Goal: Information Seeking & Learning: Learn about a topic

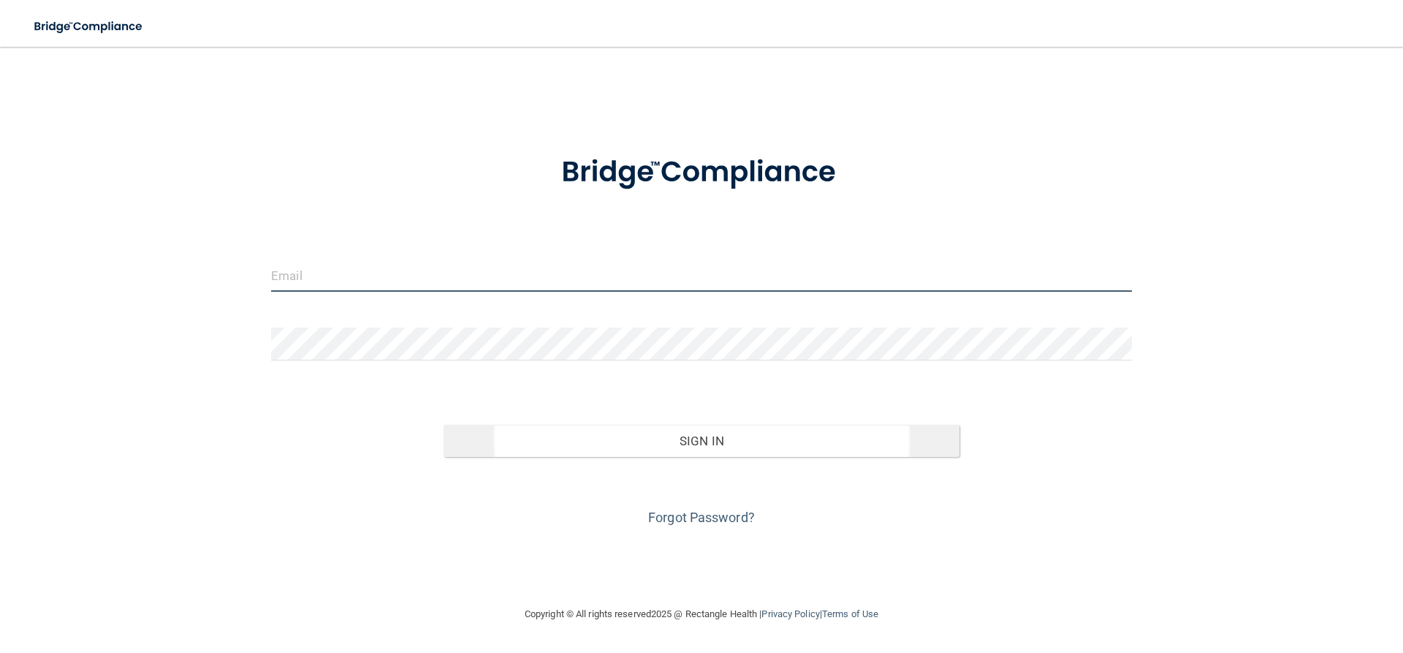
type input "[EMAIL_ADDRESS][DOMAIN_NAME]"
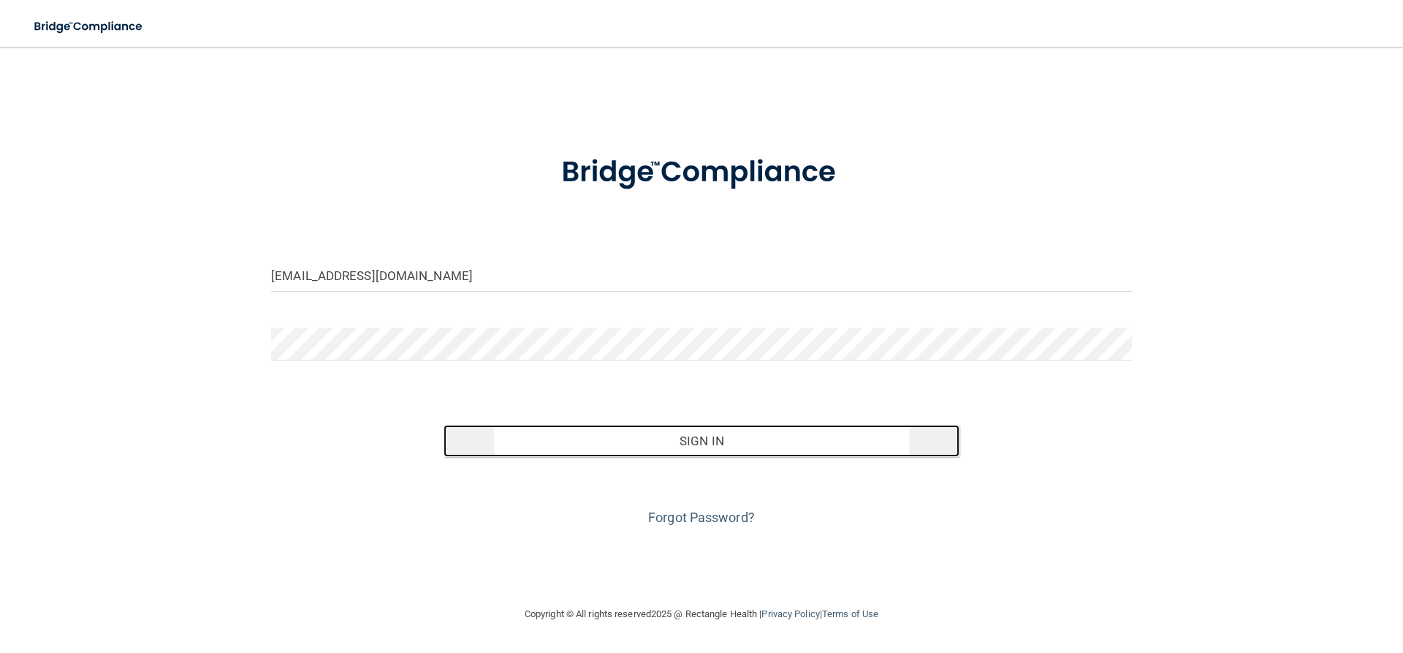
click at [683, 438] on button "Sign In" at bounding box center [702, 441] width 517 height 32
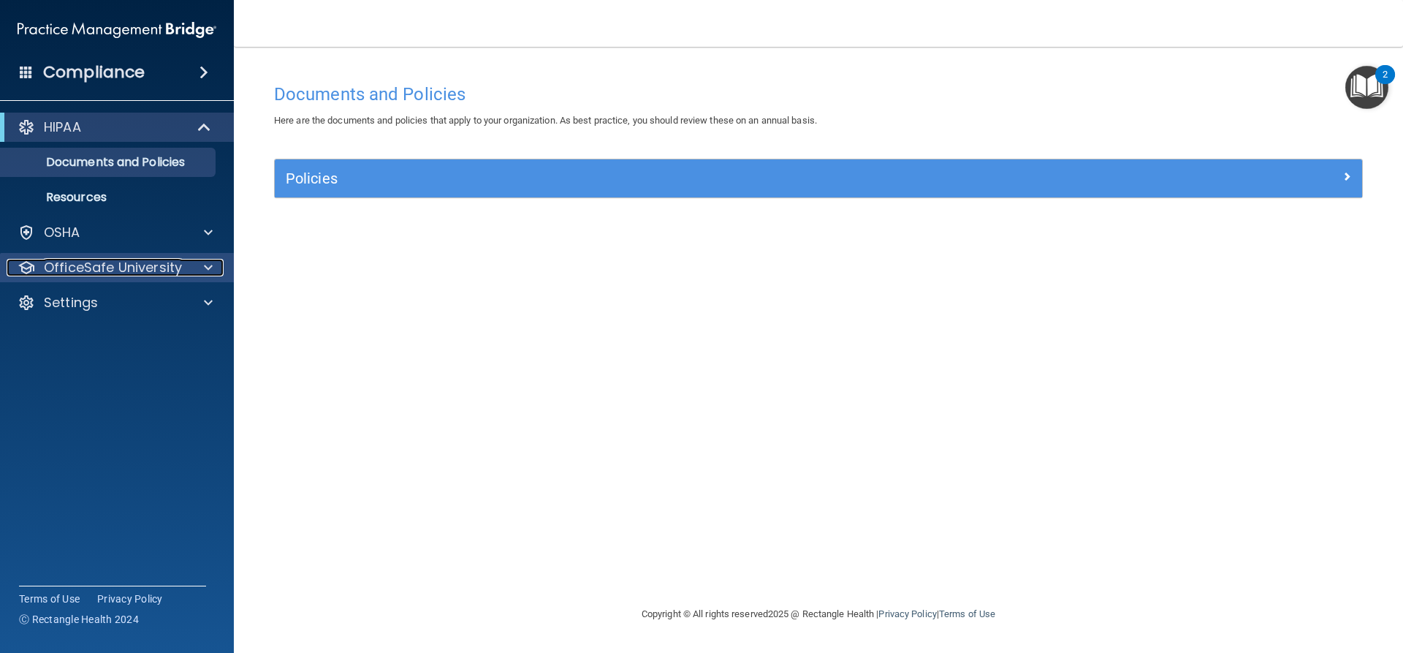
click at [108, 266] on p "OfficeSafe University" at bounding box center [113, 268] width 138 height 18
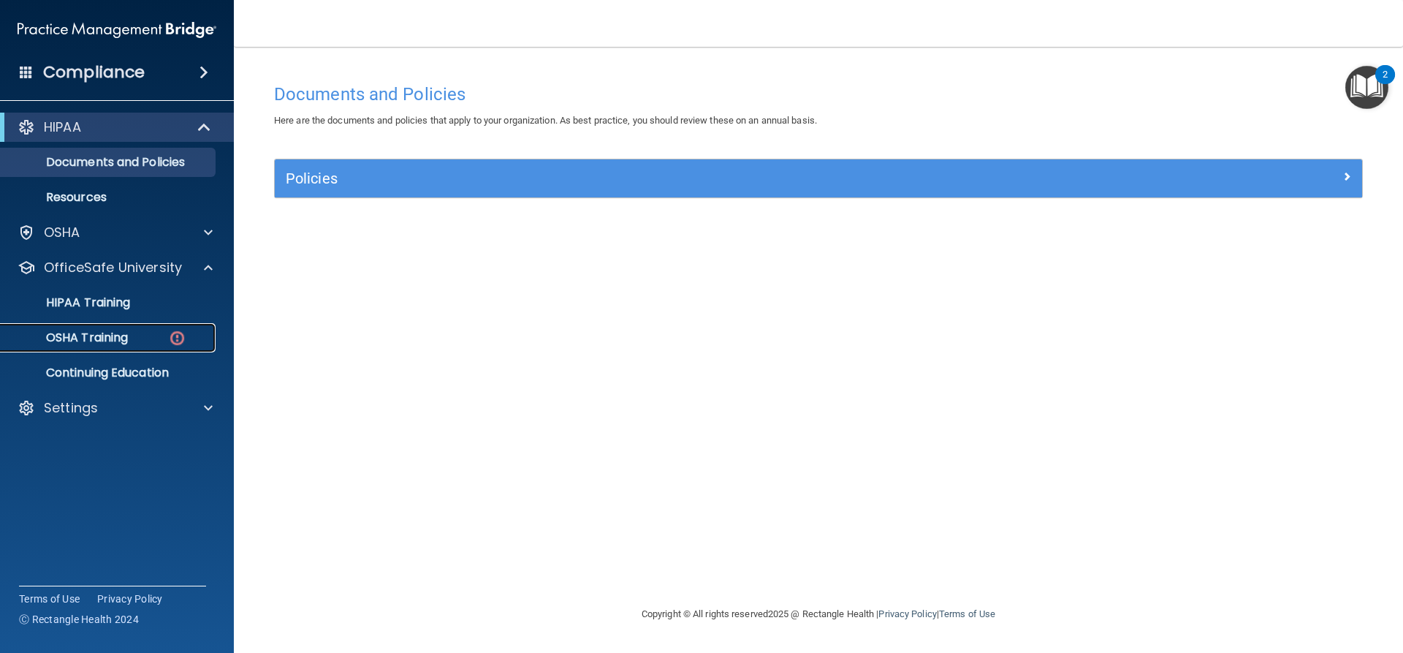
click at [114, 344] on p "OSHA Training" at bounding box center [68, 337] width 118 height 15
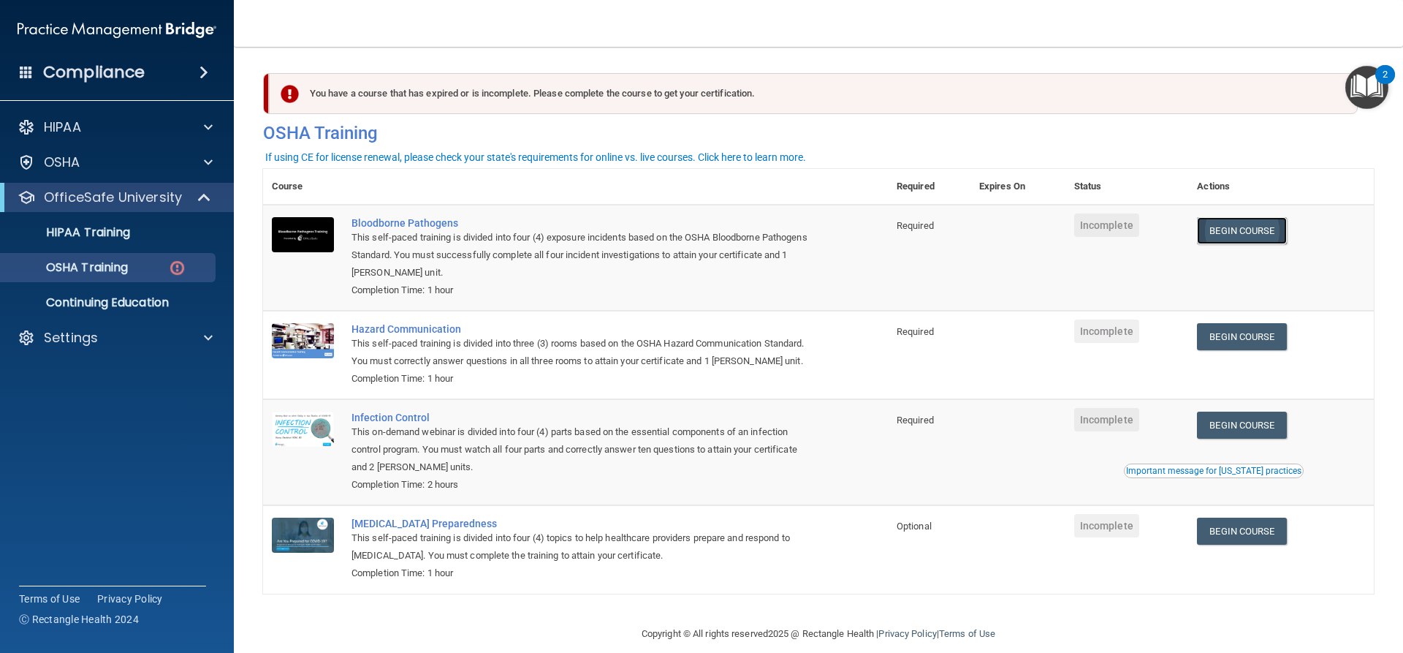
click at [1231, 238] on link "Begin Course" at bounding box center [1241, 230] width 89 height 27
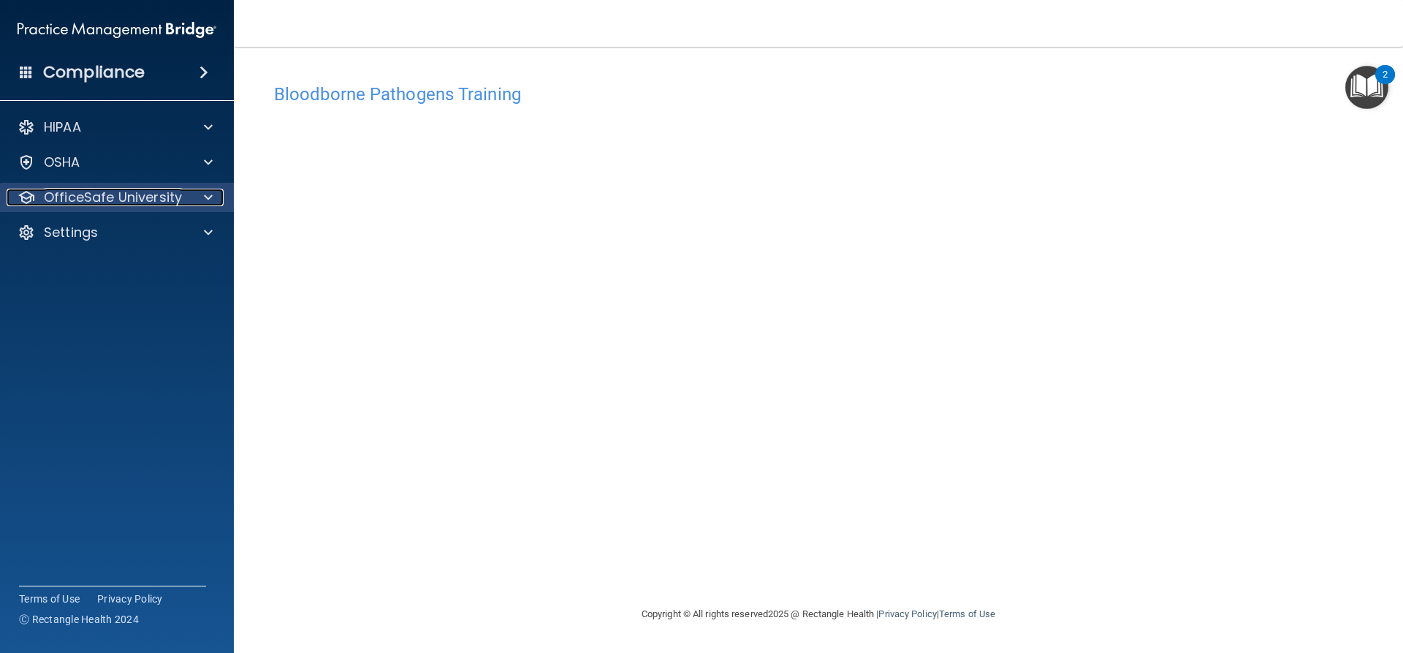
click at [156, 201] on p "OfficeSafe University" at bounding box center [113, 198] width 138 height 18
click at [129, 198] on p "OfficeSafe University" at bounding box center [113, 198] width 138 height 18
click at [28, 190] on div at bounding box center [27, 198] width 18 height 18
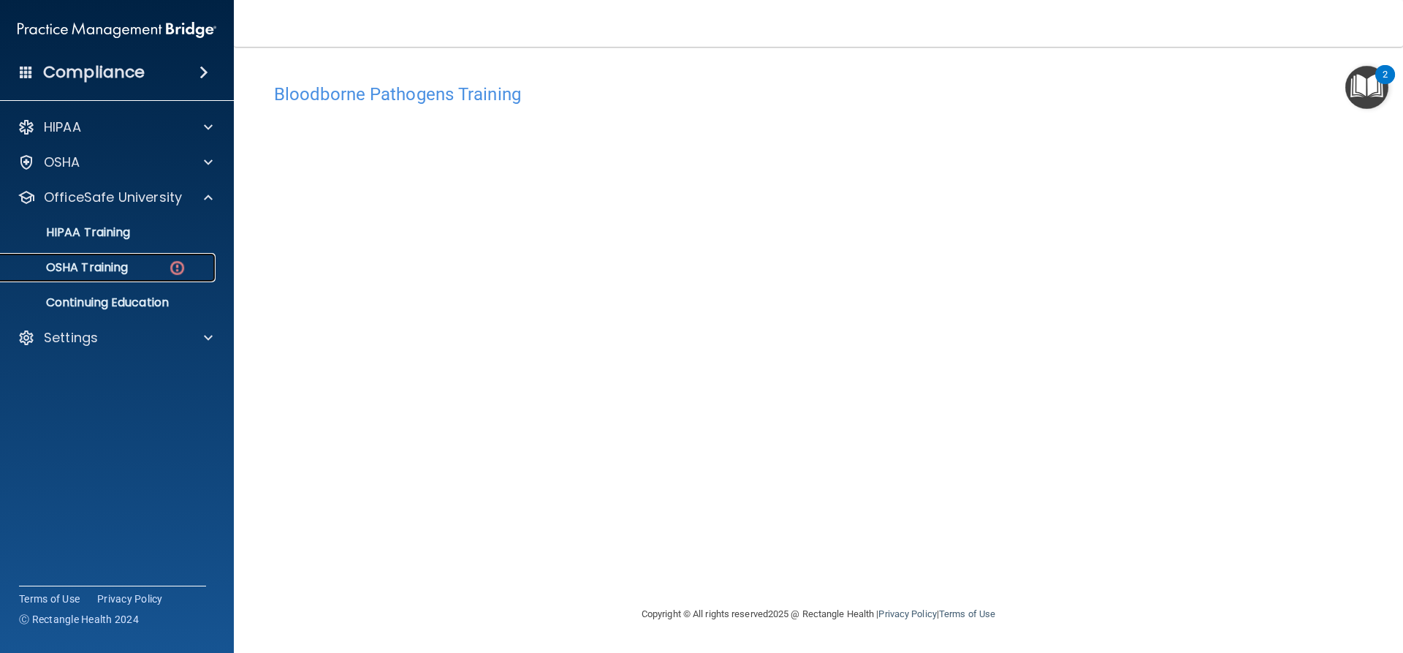
click at [118, 258] on link "OSHA Training" at bounding box center [100, 267] width 230 height 29
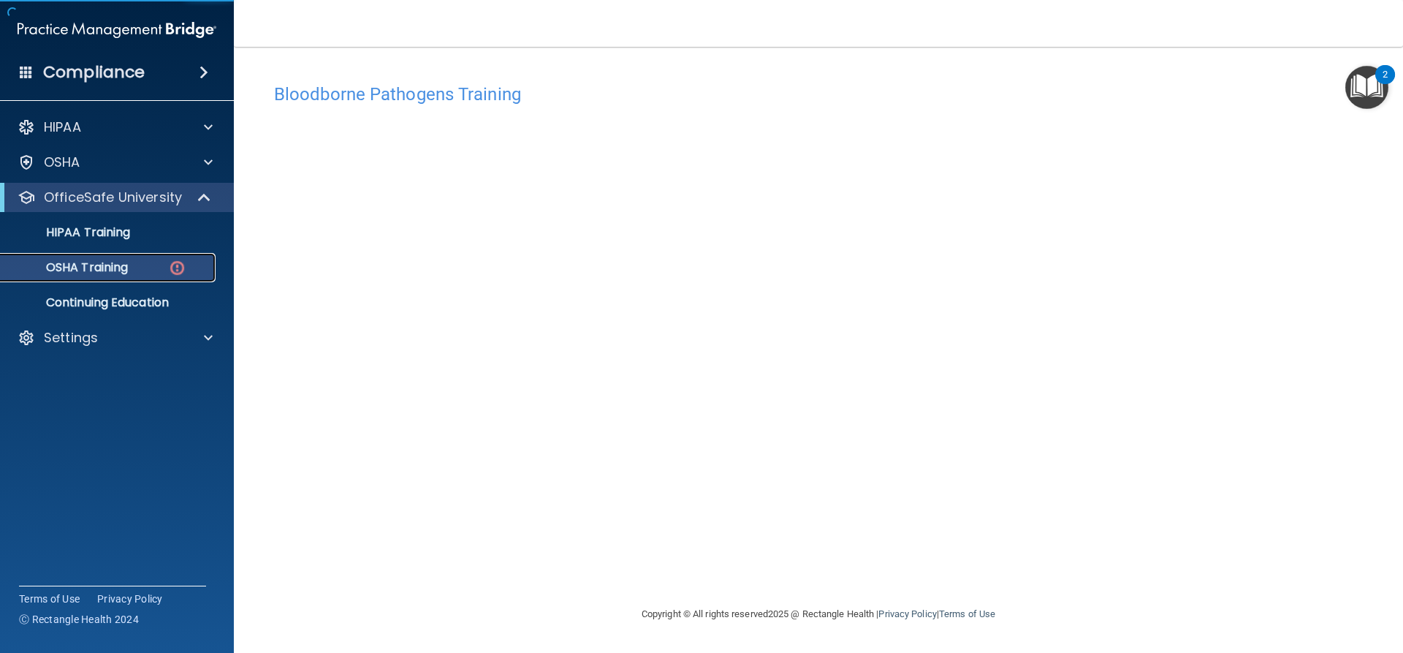
click at [123, 270] on p "OSHA Training" at bounding box center [68, 267] width 118 height 15
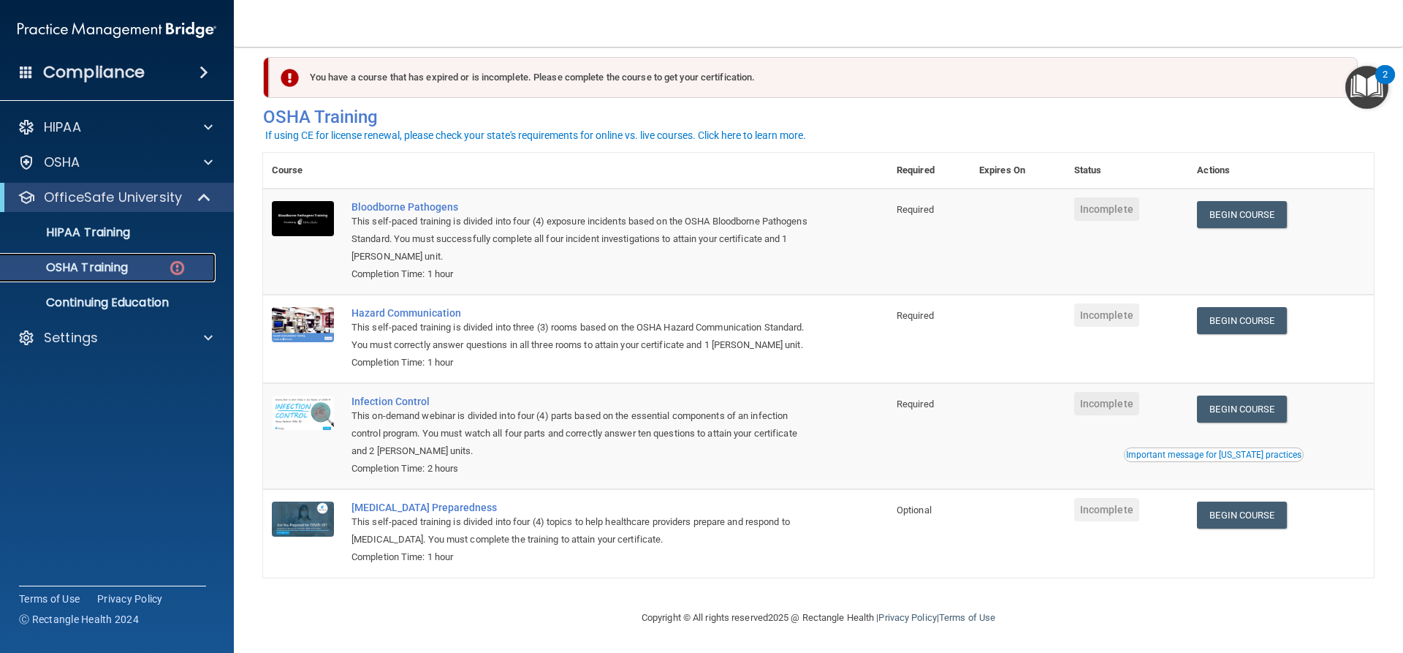
scroll to position [37, 0]
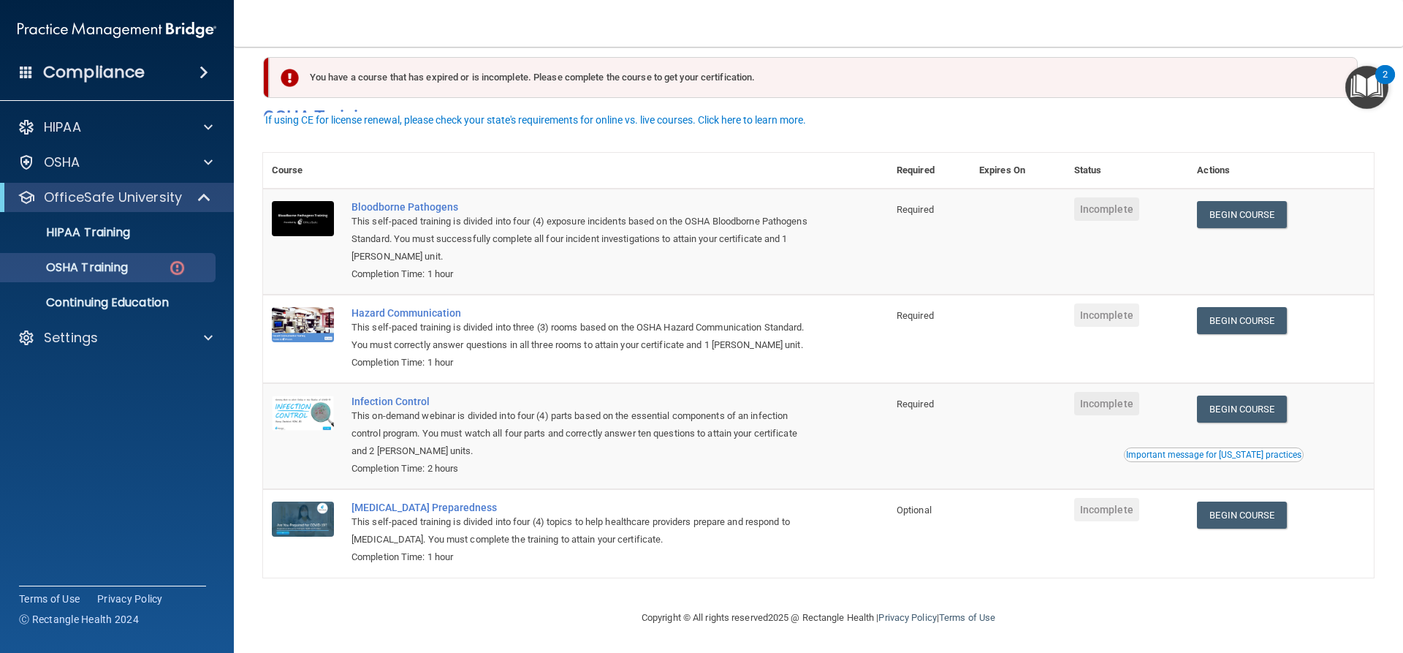
click at [1113, 197] on span "Incomplete" at bounding box center [1106, 208] width 65 height 23
click at [1222, 201] on link "Begin Course" at bounding box center [1241, 214] width 89 height 27
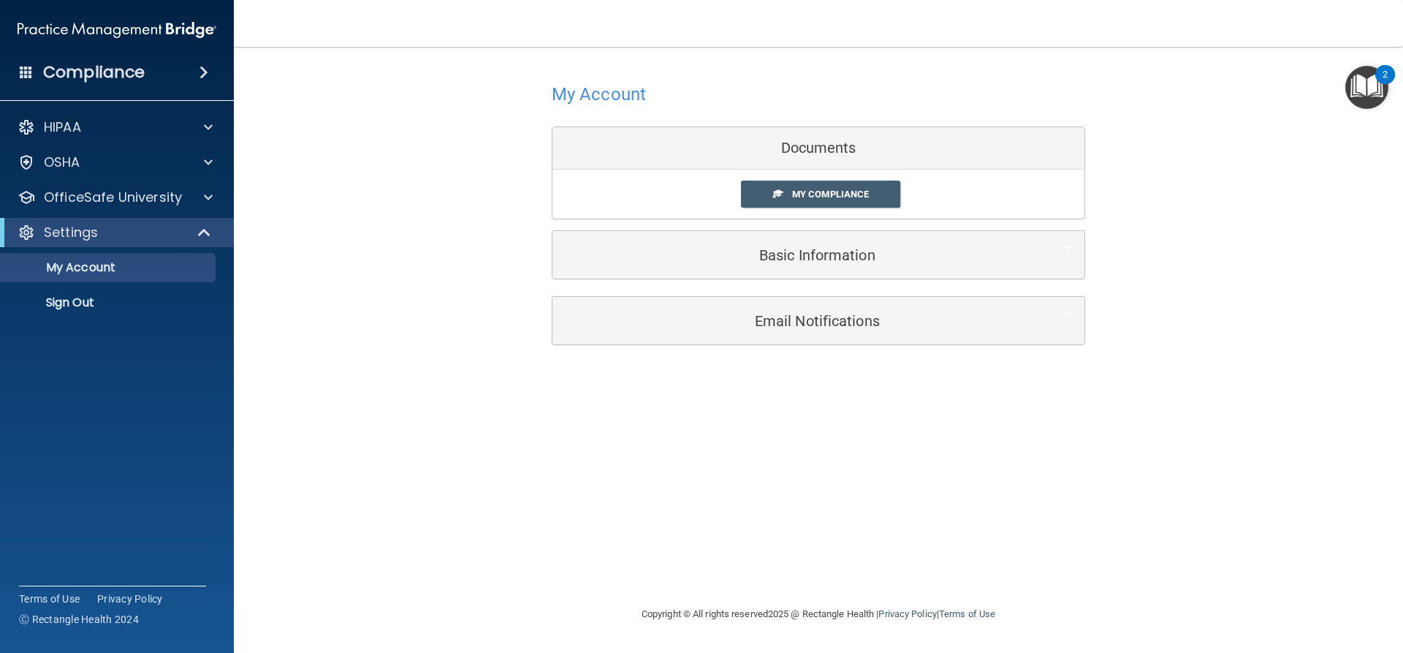
click at [794, 156] on div "Documents" at bounding box center [818, 148] width 532 height 42
click at [819, 192] on span "My Compliance" at bounding box center [830, 194] width 77 height 11
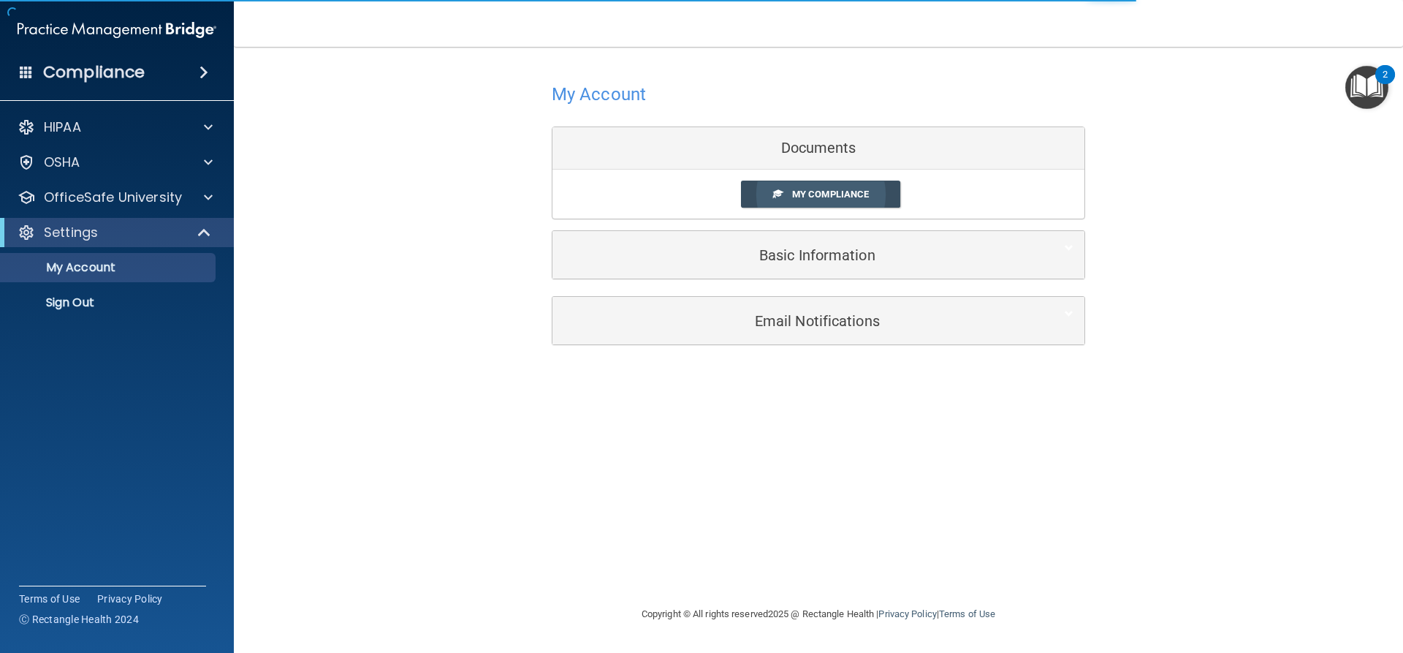
click at [813, 194] on span "My Compliance" at bounding box center [830, 194] width 77 height 11
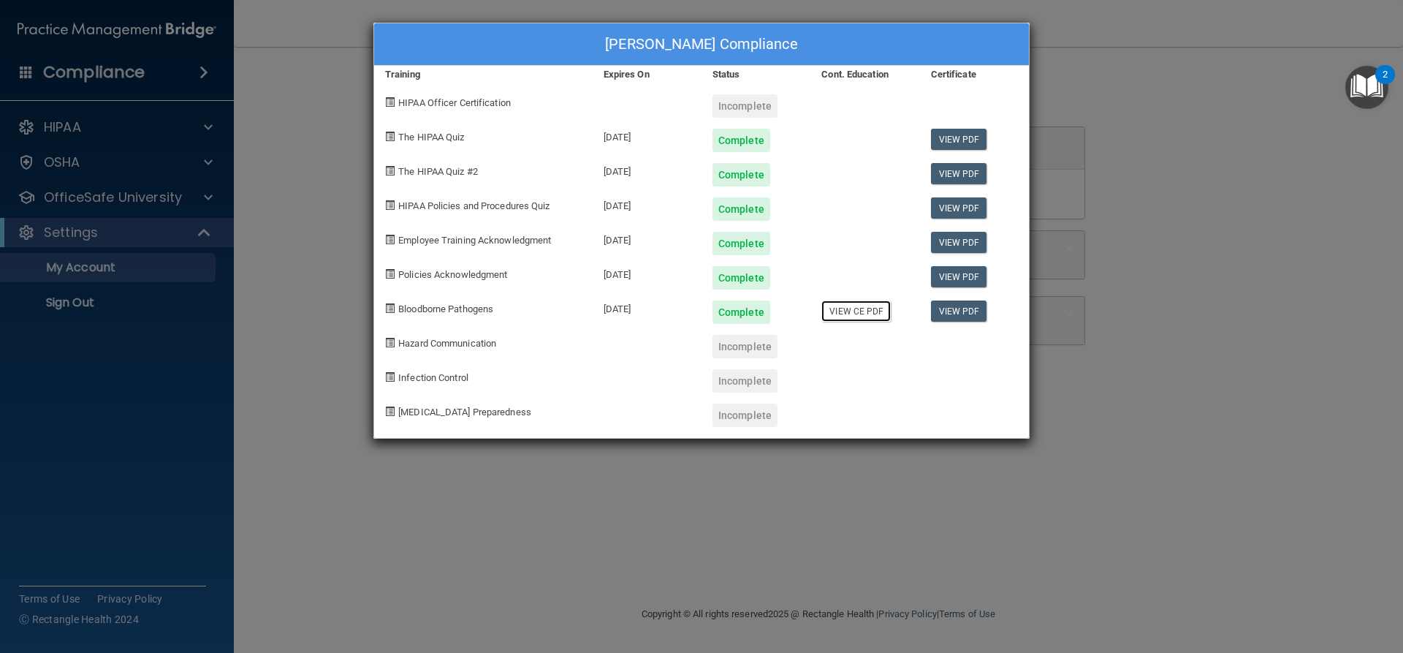
click at [849, 312] on link "View CE PDF" at bounding box center [855, 310] width 69 height 21
click at [747, 351] on div "Incomplete" at bounding box center [744, 346] width 65 height 23
click at [201, 193] on div "Antoaneta Staicu's Compliance Training Expires On Status Cont. Education Certif…" at bounding box center [701, 326] width 1403 height 653
click at [738, 351] on div "Incomplete" at bounding box center [744, 346] width 65 height 23
click at [749, 355] on div "Incomplete" at bounding box center [744, 346] width 65 height 23
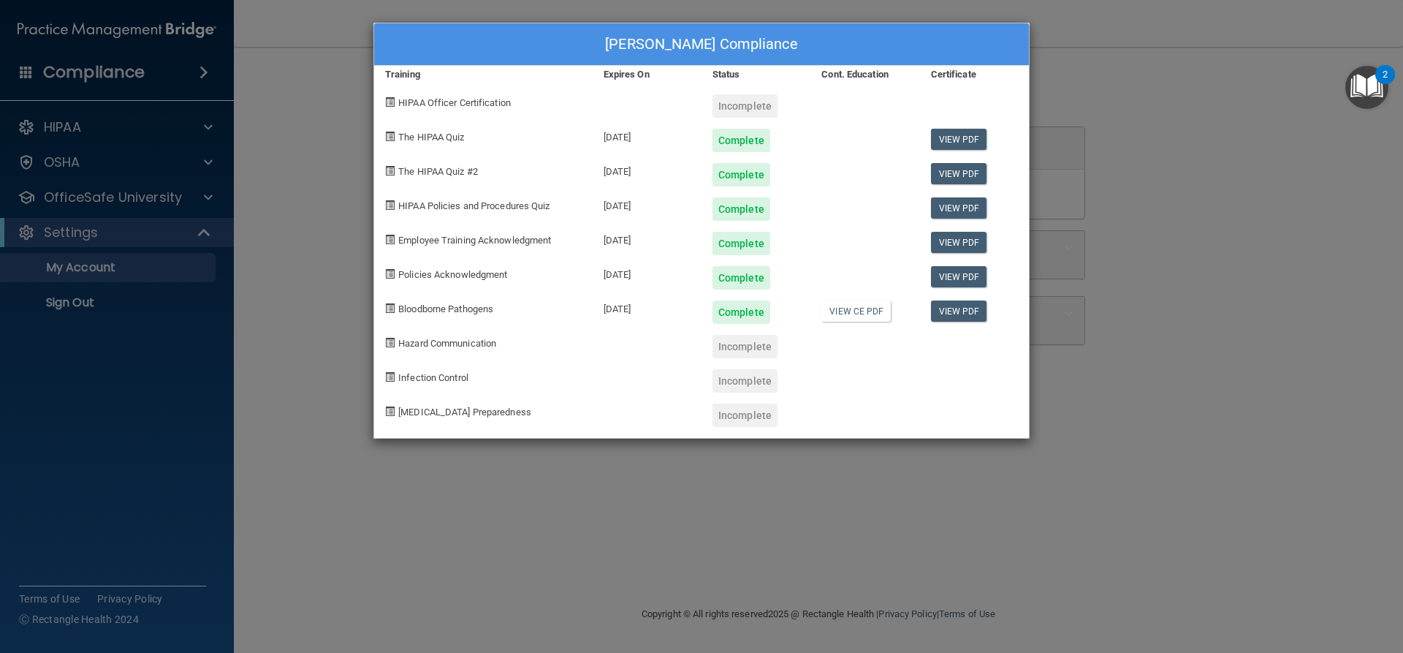
click at [749, 355] on div "Incomplete" at bounding box center [744, 346] width 65 height 23
click at [460, 344] on span "Hazard Communication" at bounding box center [447, 343] width 98 height 11
click at [460, 343] on span "Hazard Communication" at bounding box center [447, 343] width 98 height 11
click at [742, 351] on div "Incomplete" at bounding box center [744, 346] width 65 height 23
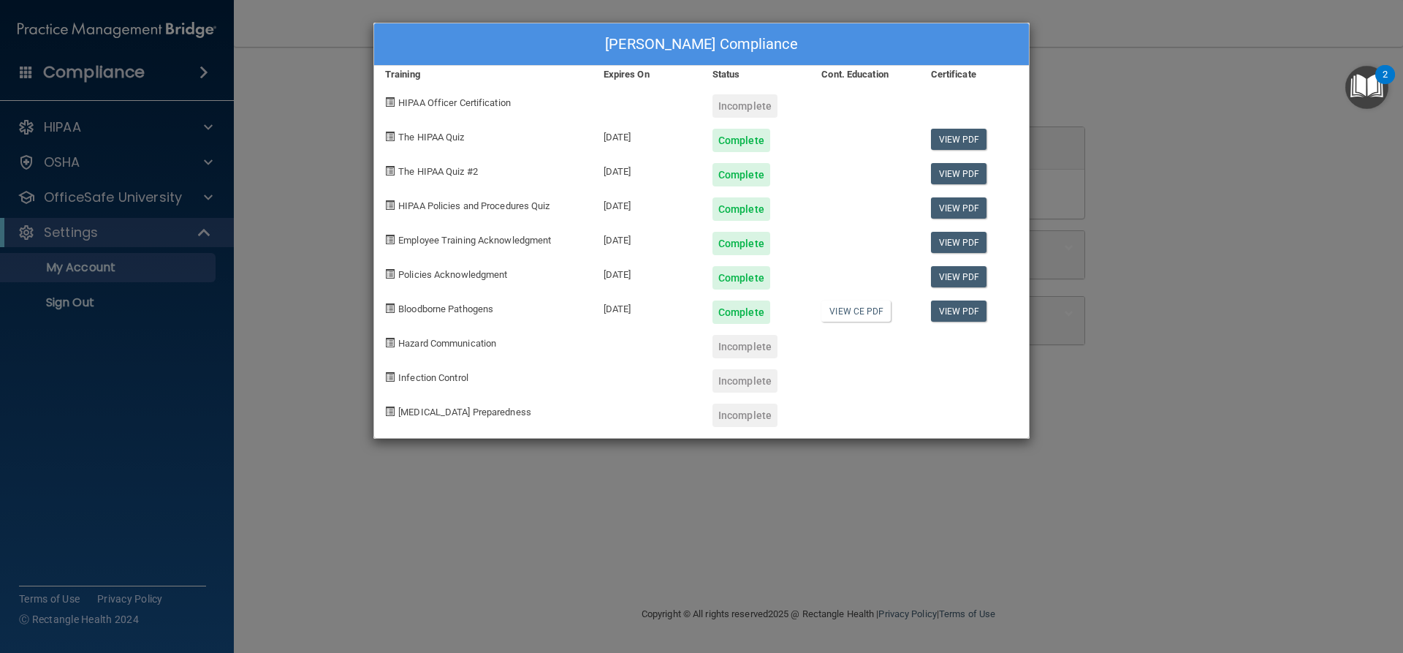
click at [202, 188] on div "Antoaneta Staicu's Compliance Training Expires On Status Cont. Education Certif…" at bounding box center [701, 326] width 1403 height 653
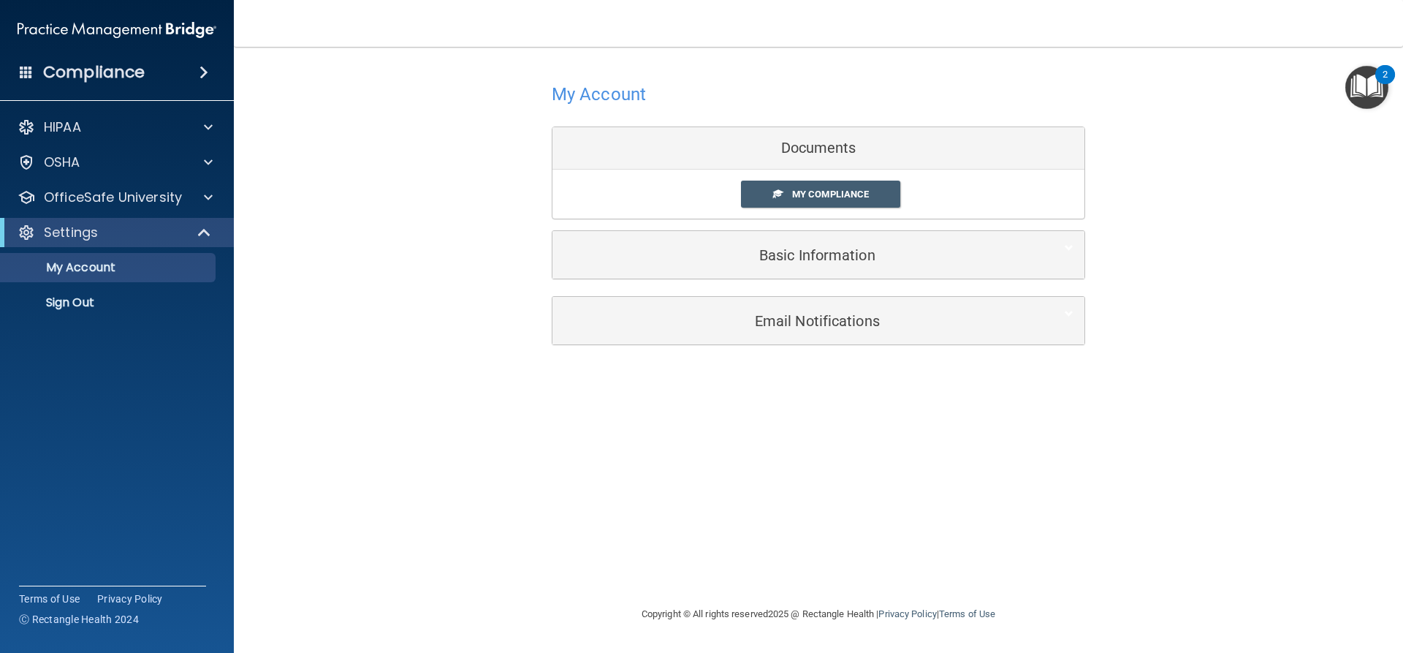
click at [202, 188] on div "OfficeSafe University" at bounding box center [117, 197] width 235 height 29
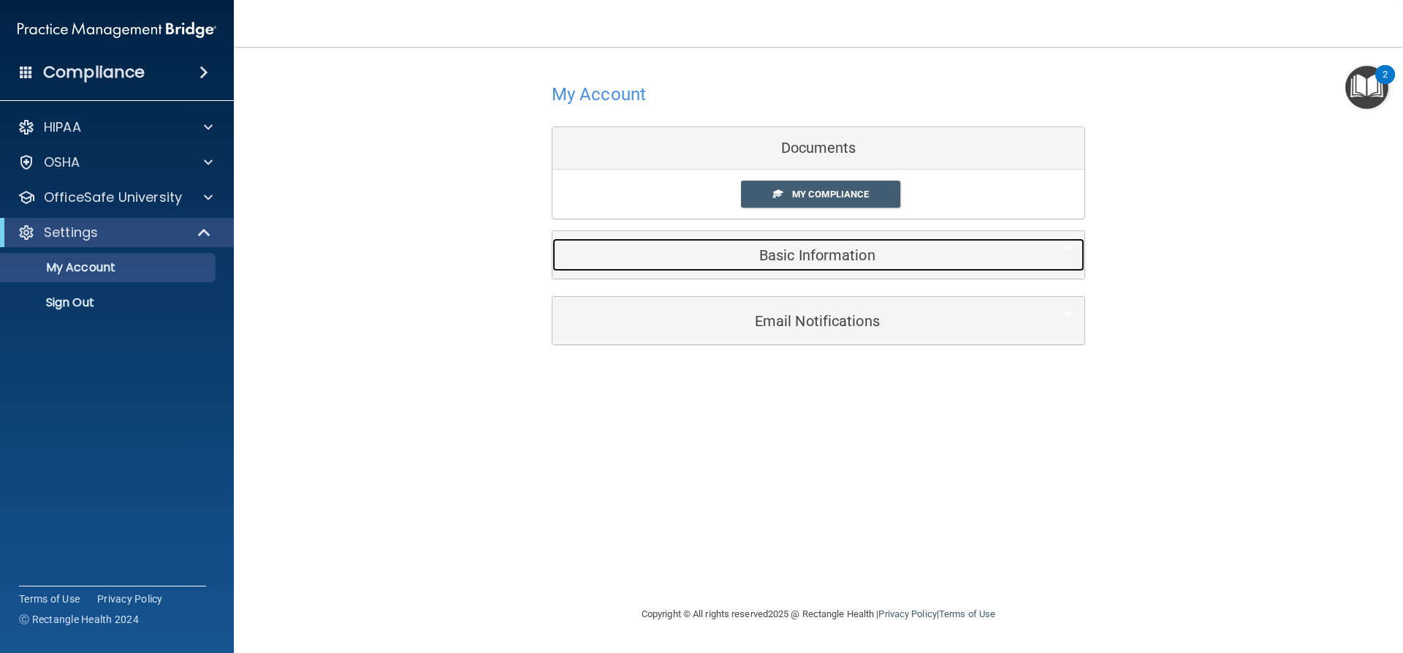
click at [812, 257] on h5 "Basic Information" at bounding box center [795, 255] width 465 height 16
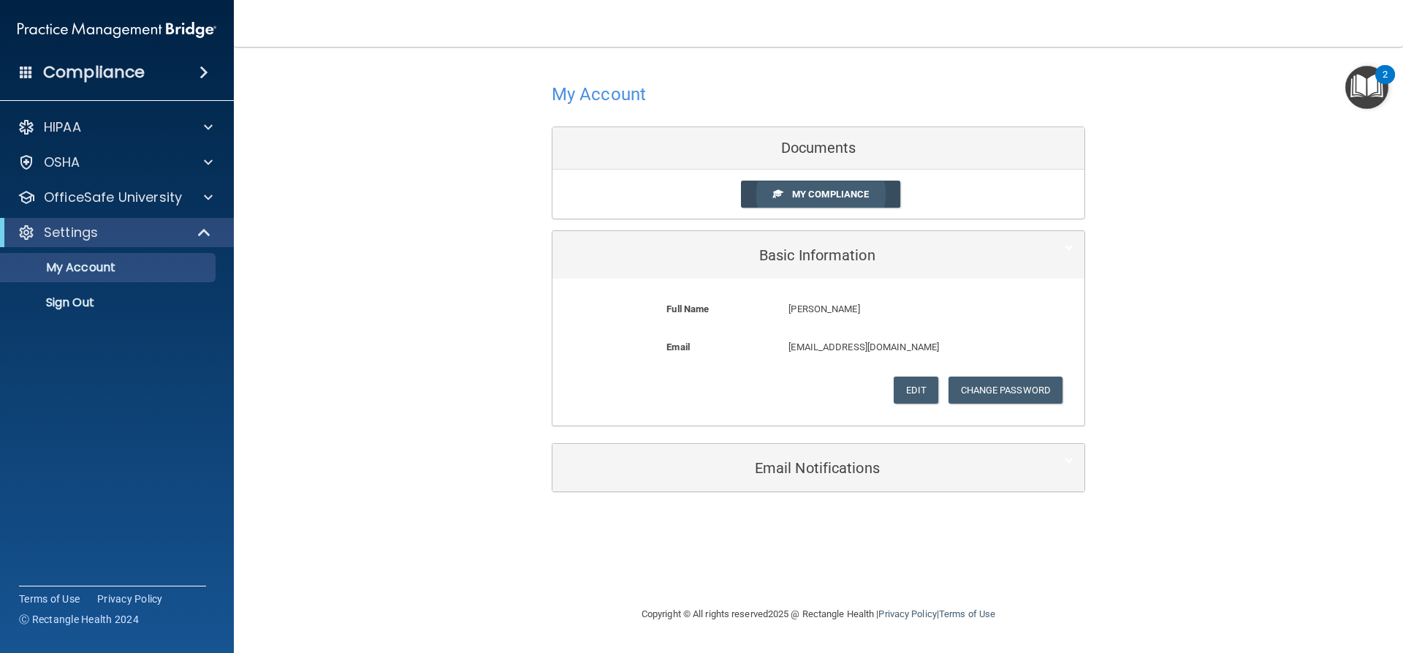
click at [824, 197] on span "My Compliance" at bounding box center [830, 194] width 77 height 11
click at [819, 194] on span "My Compliance" at bounding box center [830, 194] width 77 height 11
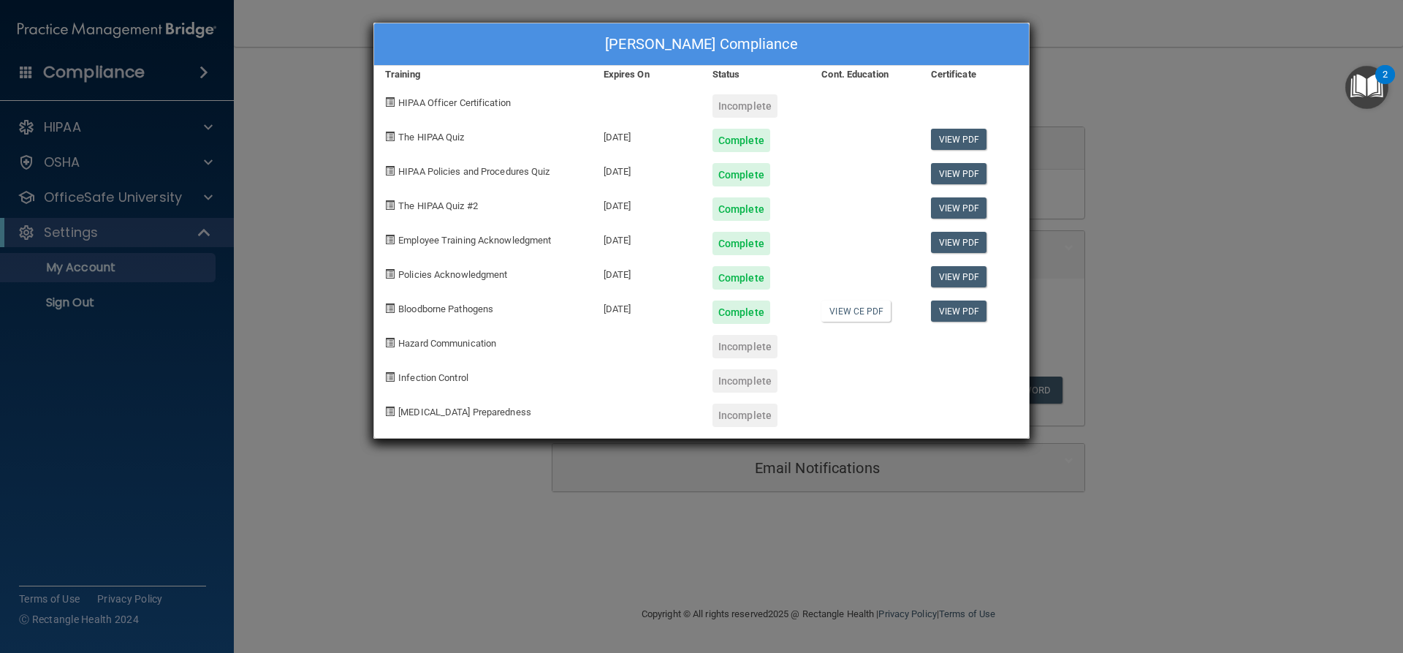
click at [739, 351] on div "Incomplete" at bounding box center [744, 346] width 65 height 23
click at [183, 198] on div "Antoaneta Staicu's Compliance Training Expires On Status Cont. Education Certif…" at bounding box center [701, 326] width 1403 height 653
click at [99, 128] on div "Antoaneta Staicu's Compliance Training Expires On Status Cont. Education Certif…" at bounding box center [701, 326] width 1403 height 653
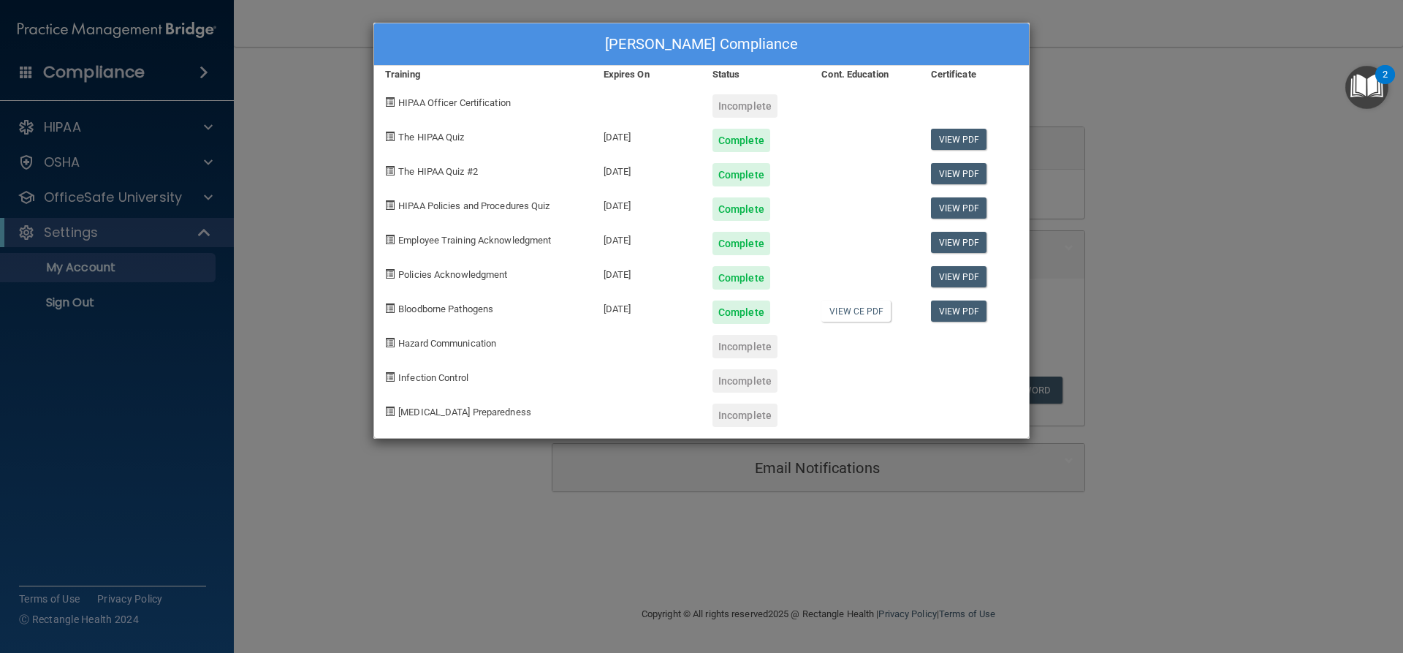
click at [203, 121] on div "Antoaneta Staicu's Compliance Training Expires On Status Cont. Education Certif…" at bounding box center [701, 326] width 1403 height 653
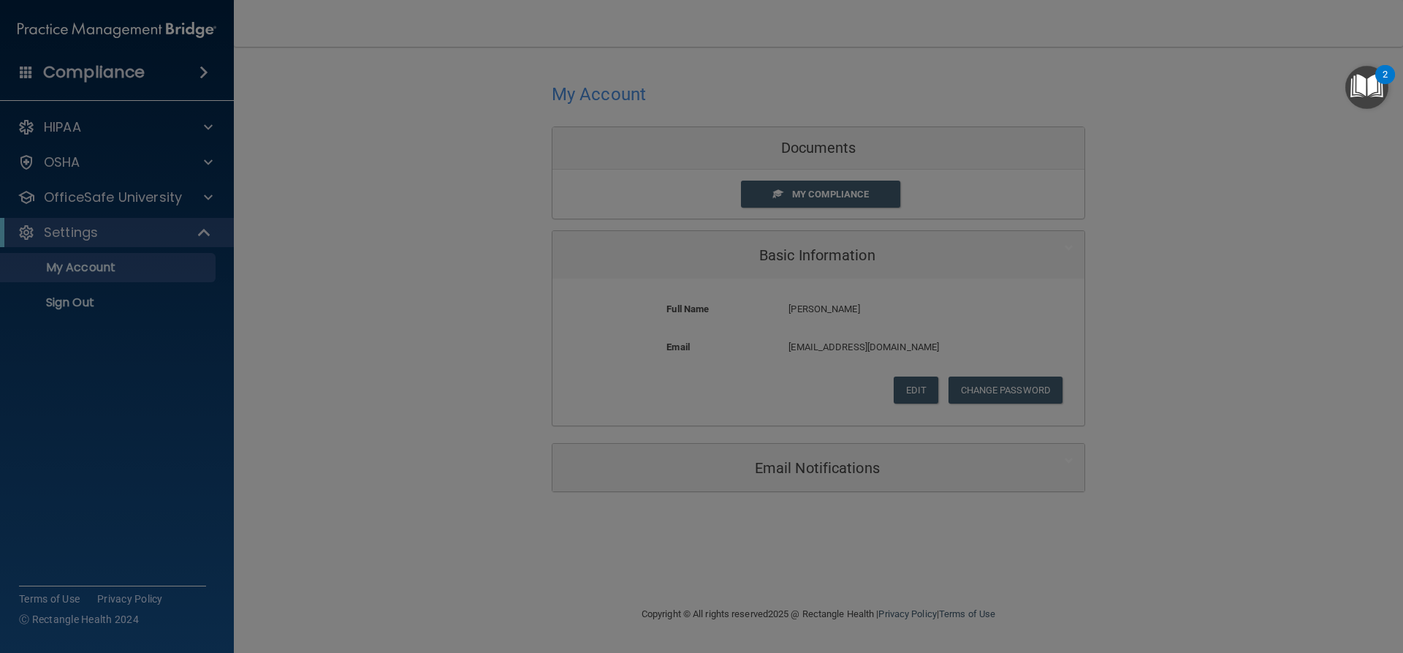
click at [203, 121] on div "Antoaneta Staicu's Compliance Training Expires On Status Cont. Education Certif…" at bounding box center [701, 326] width 1403 height 653
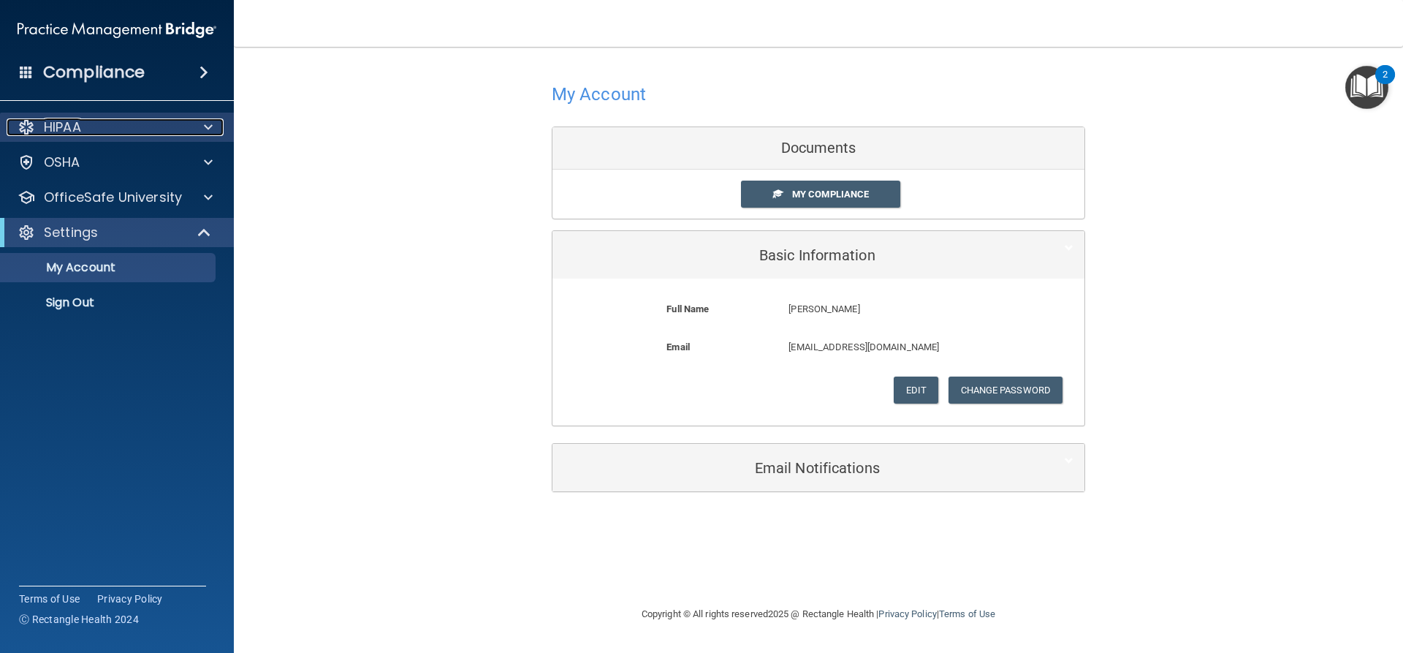
click at [205, 127] on span at bounding box center [208, 127] width 9 height 18
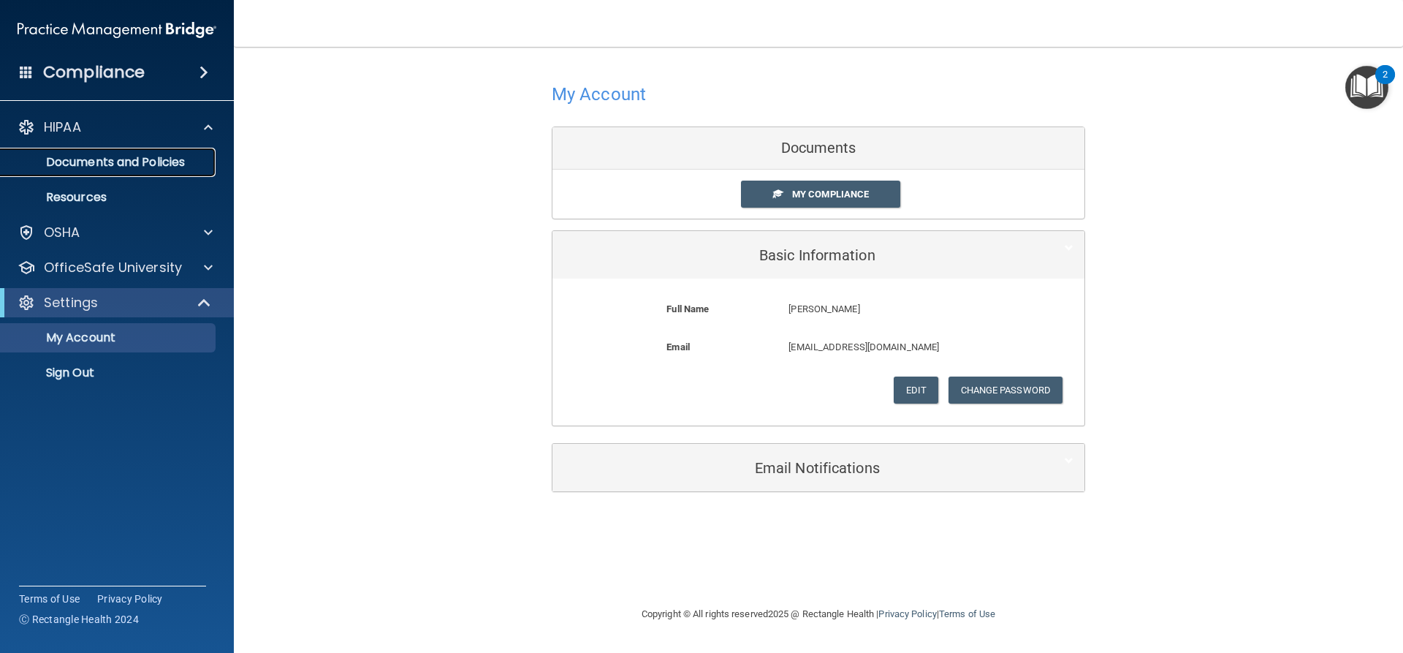
click at [153, 159] on p "Documents and Policies" at bounding box center [108, 162] width 199 height 15
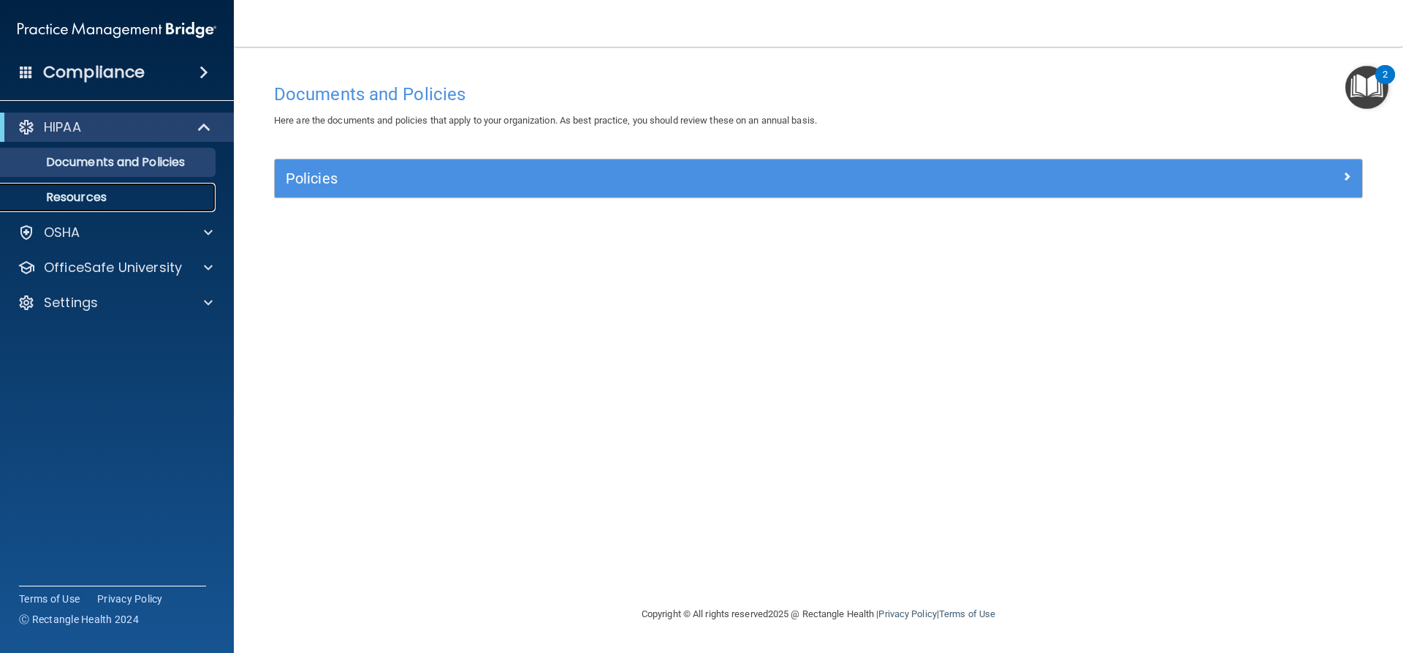
click at [115, 194] on p "Resources" at bounding box center [108, 197] width 199 height 15
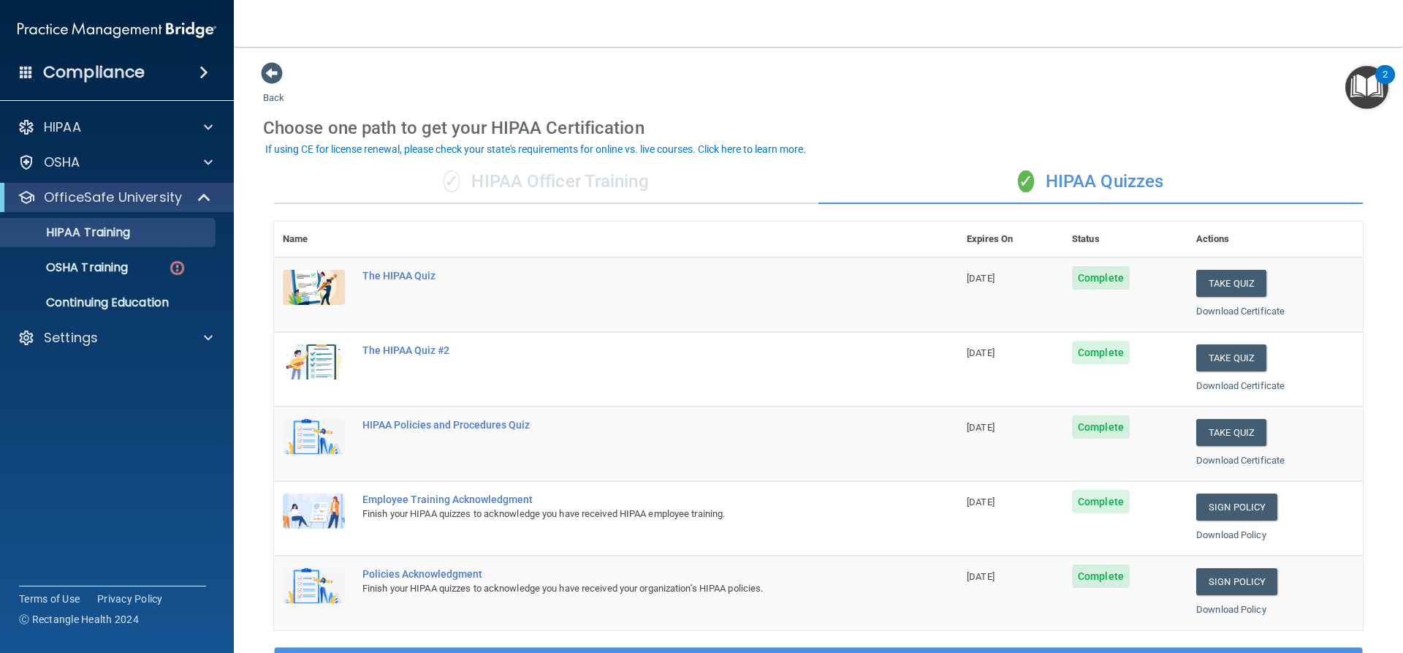
click at [508, 186] on div "✓ HIPAA Officer Training" at bounding box center [546, 182] width 544 height 44
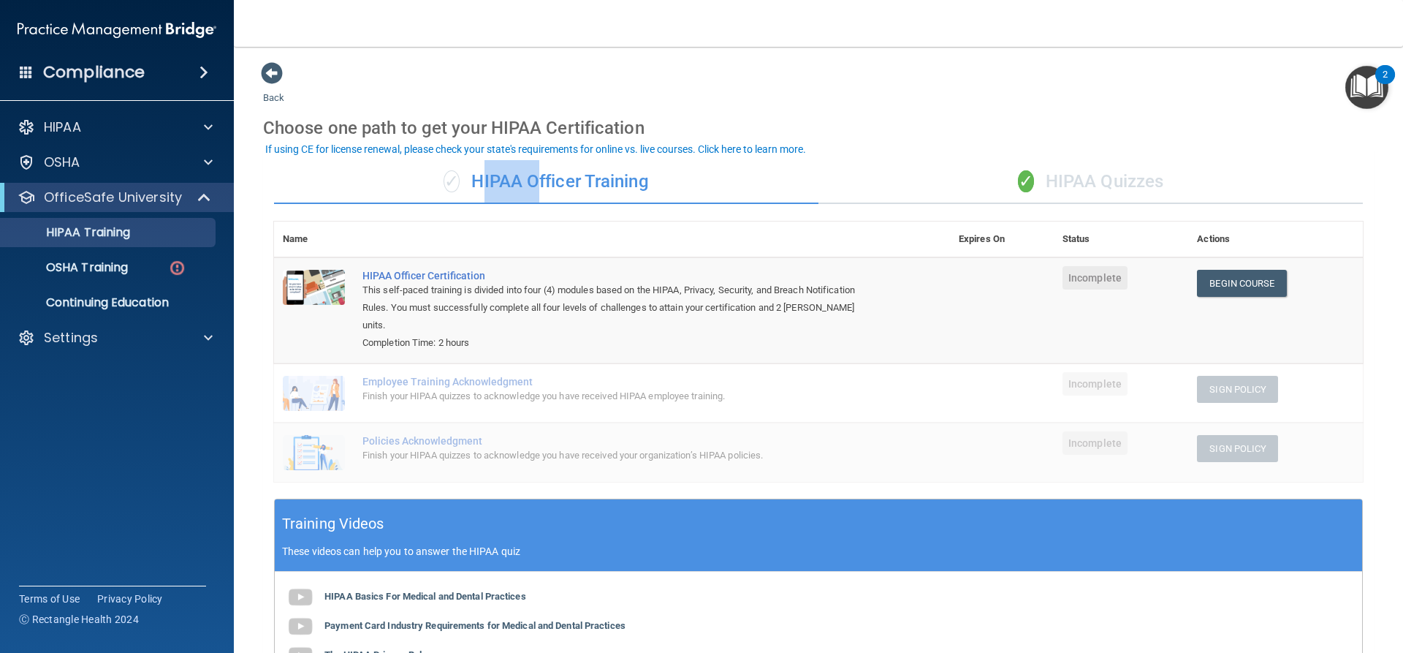
click at [508, 185] on div "✓ HIPAA Officer Training" at bounding box center [546, 182] width 544 height 44
click at [1207, 283] on link "Begin Course" at bounding box center [1241, 283] width 89 height 27
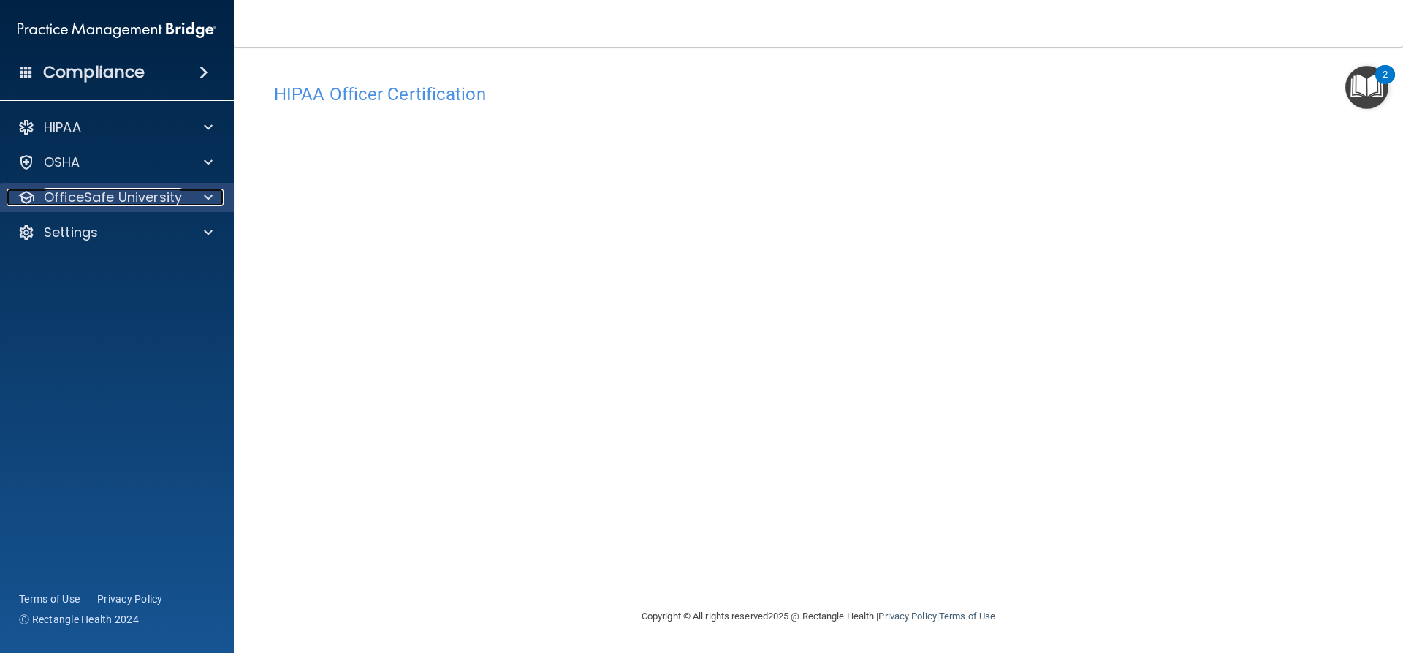
click at [94, 200] on p "OfficeSafe University" at bounding box center [113, 198] width 138 height 18
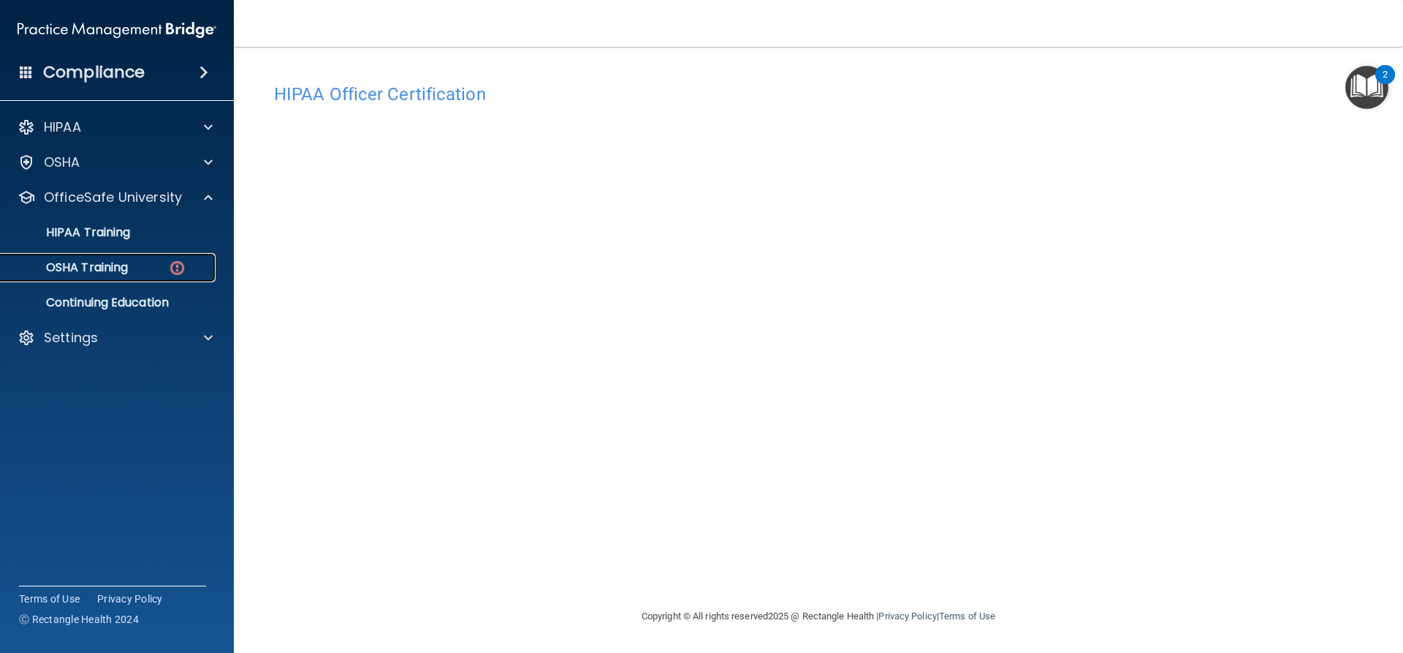
click at [186, 265] on div "OSHA Training" at bounding box center [108, 267] width 199 height 15
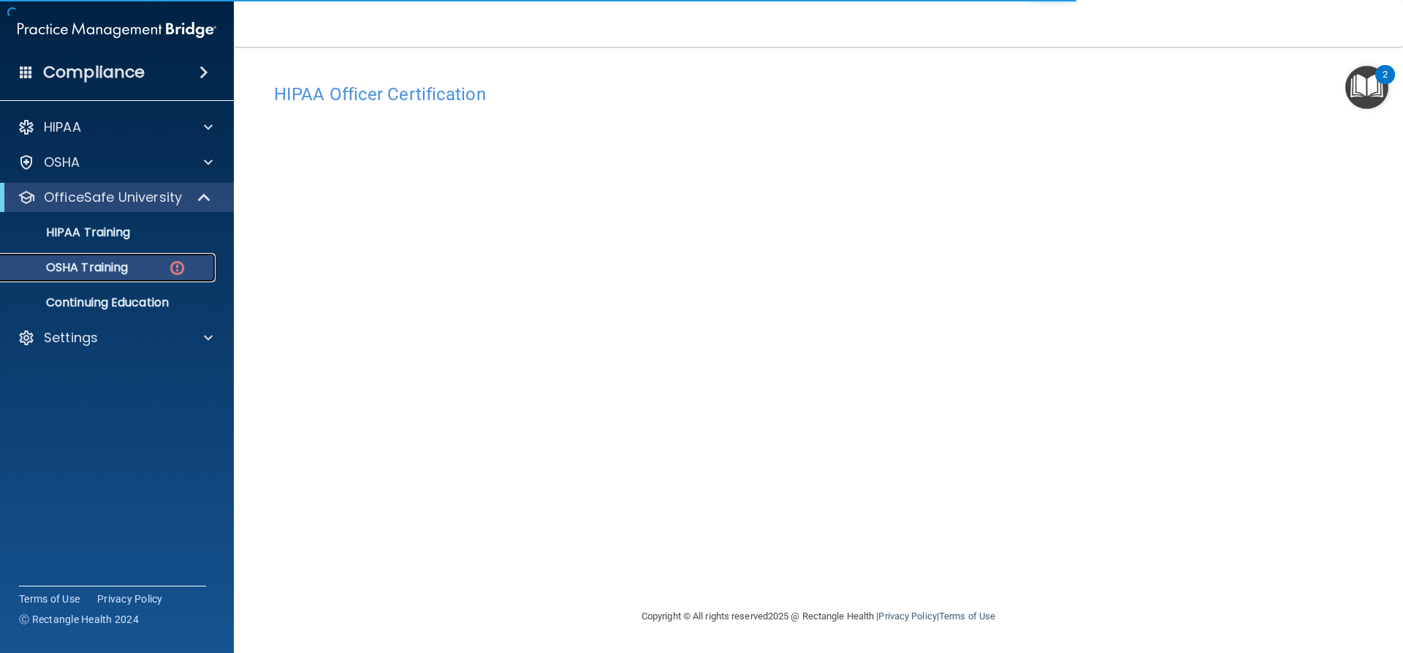
click at [180, 267] on img at bounding box center [177, 268] width 18 height 18
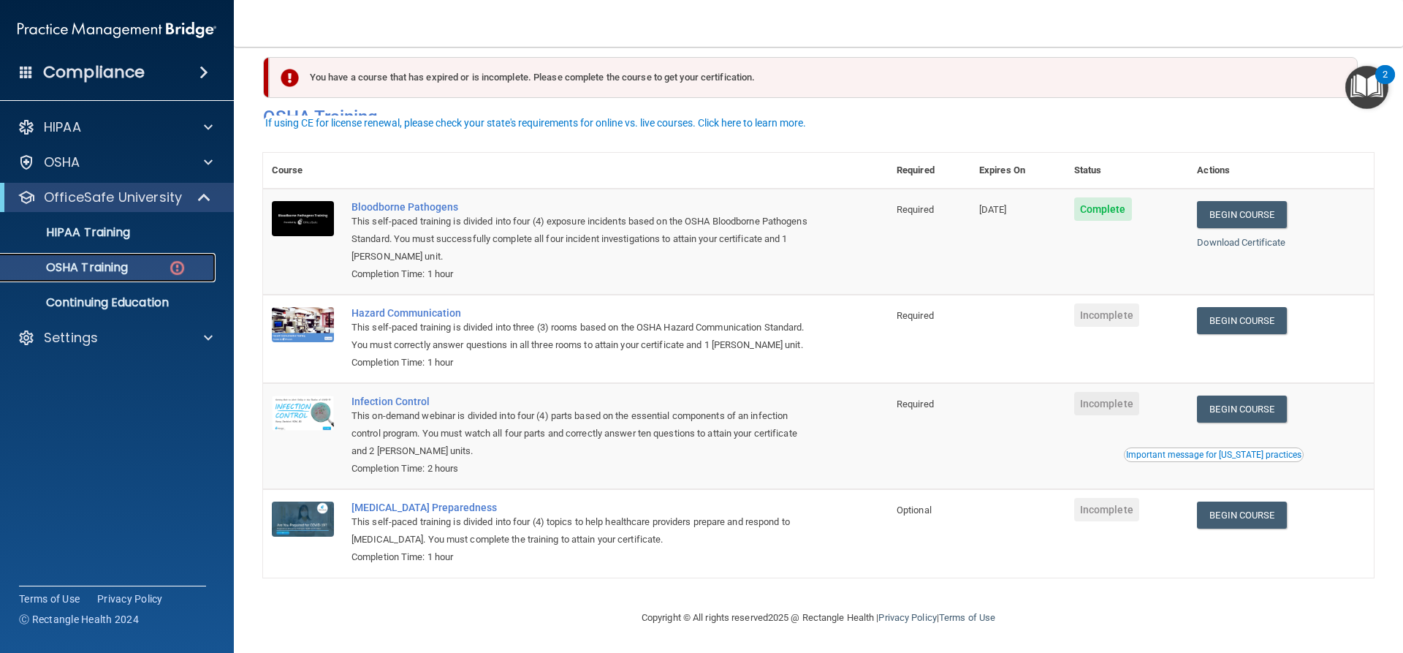
scroll to position [37, 0]
click at [1242, 307] on link "Begin Course" at bounding box center [1241, 320] width 89 height 27
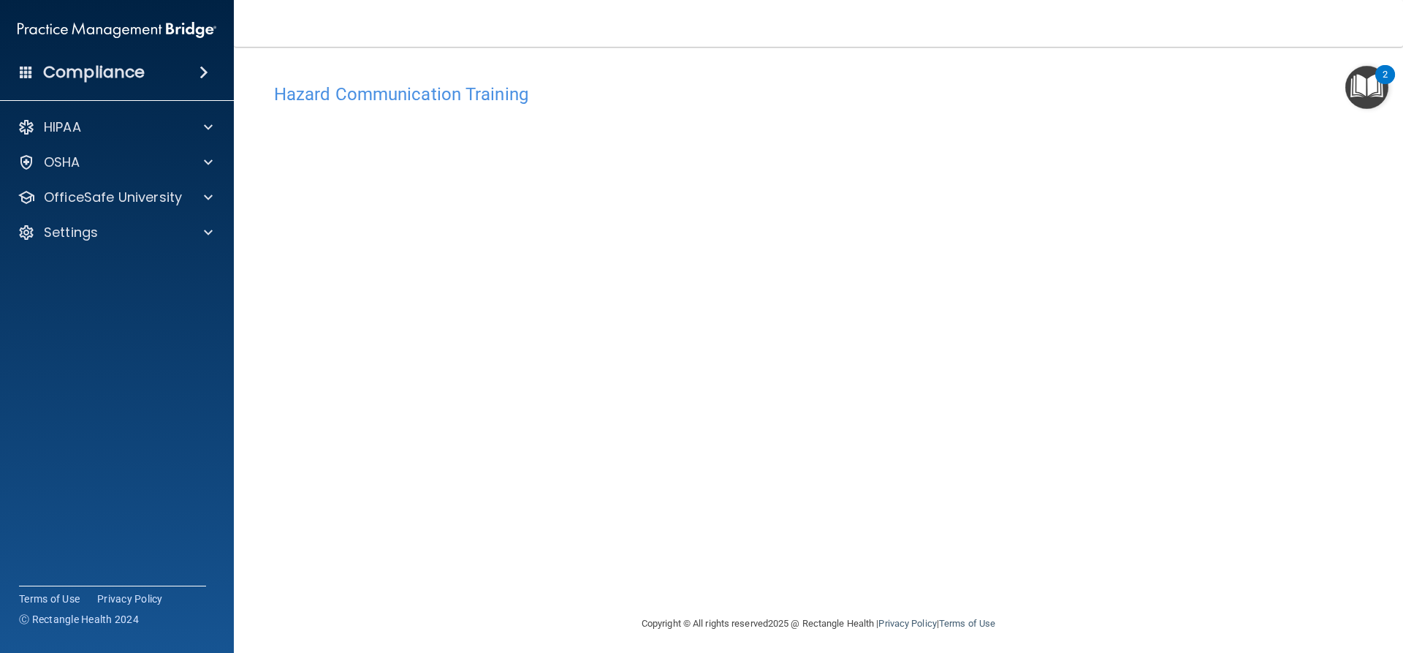
scroll to position [6, 0]
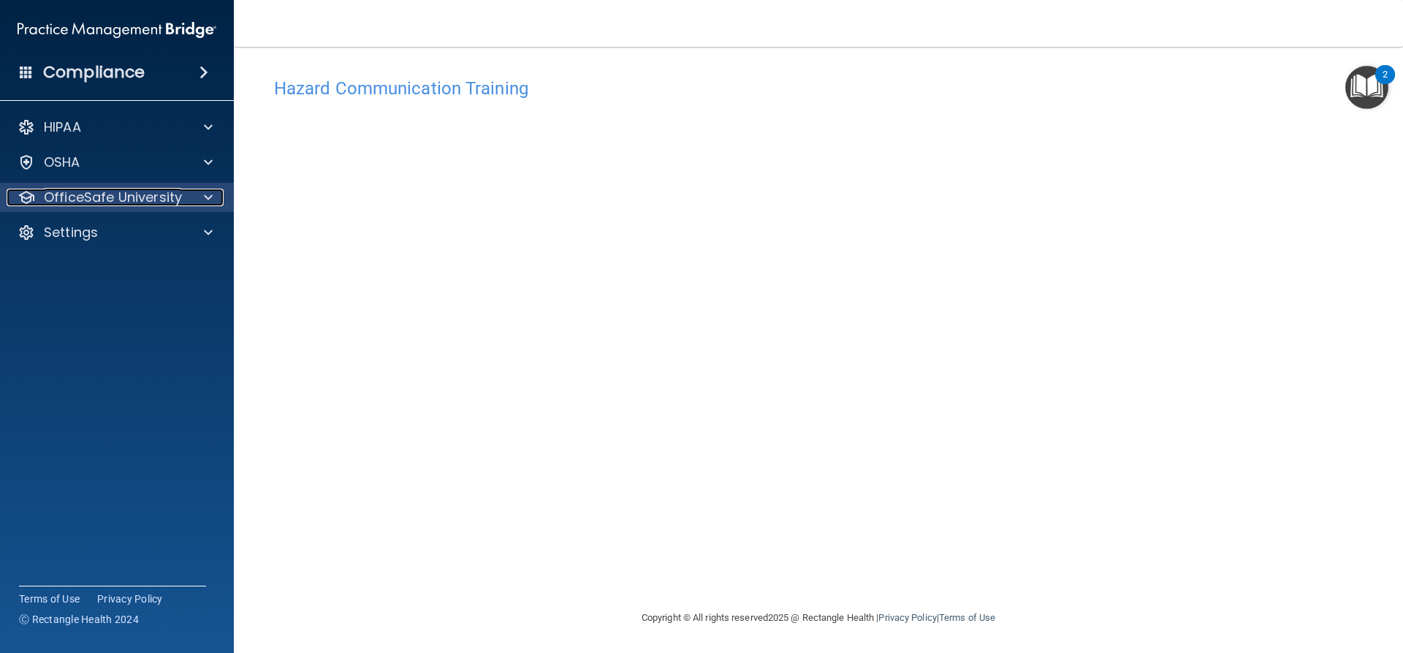
click at [124, 197] on p "OfficeSafe University" at bounding box center [113, 198] width 138 height 18
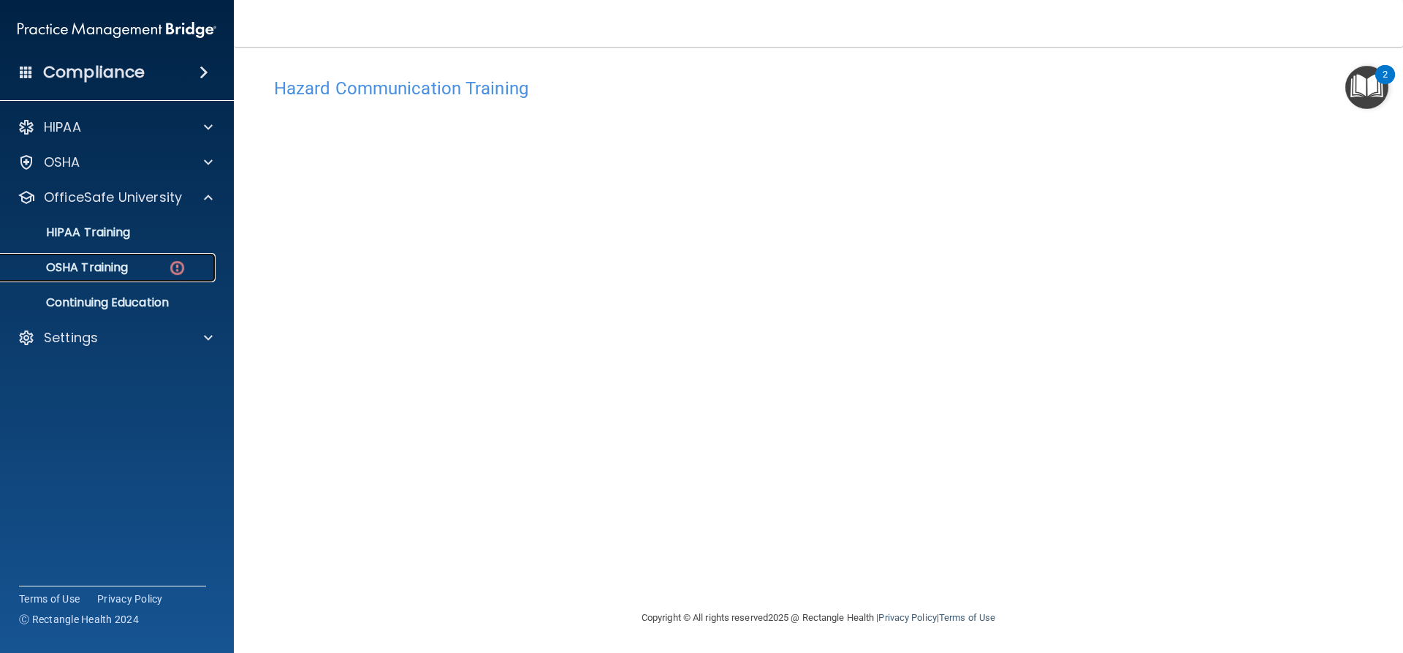
click at [137, 261] on div "OSHA Training" at bounding box center [108, 267] width 199 height 15
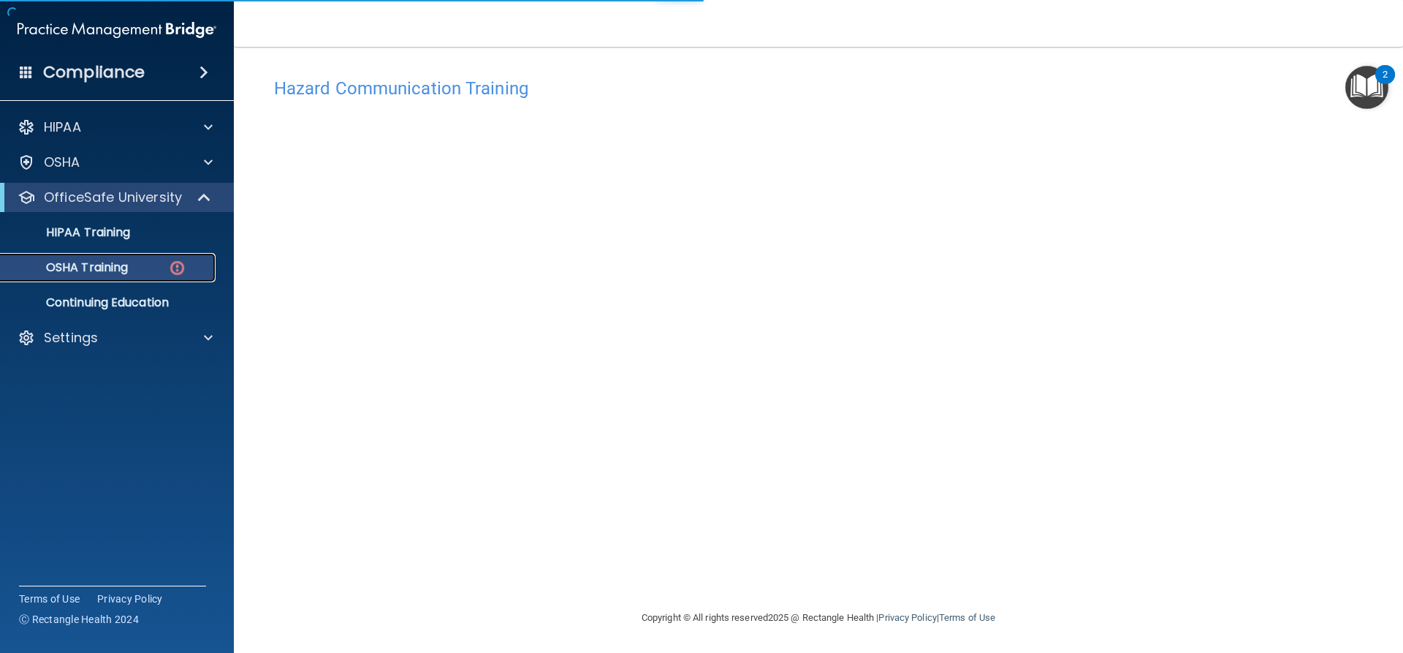
click at [165, 270] on div "OSHA Training" at bounding box center [108, 267] width 199 height 15
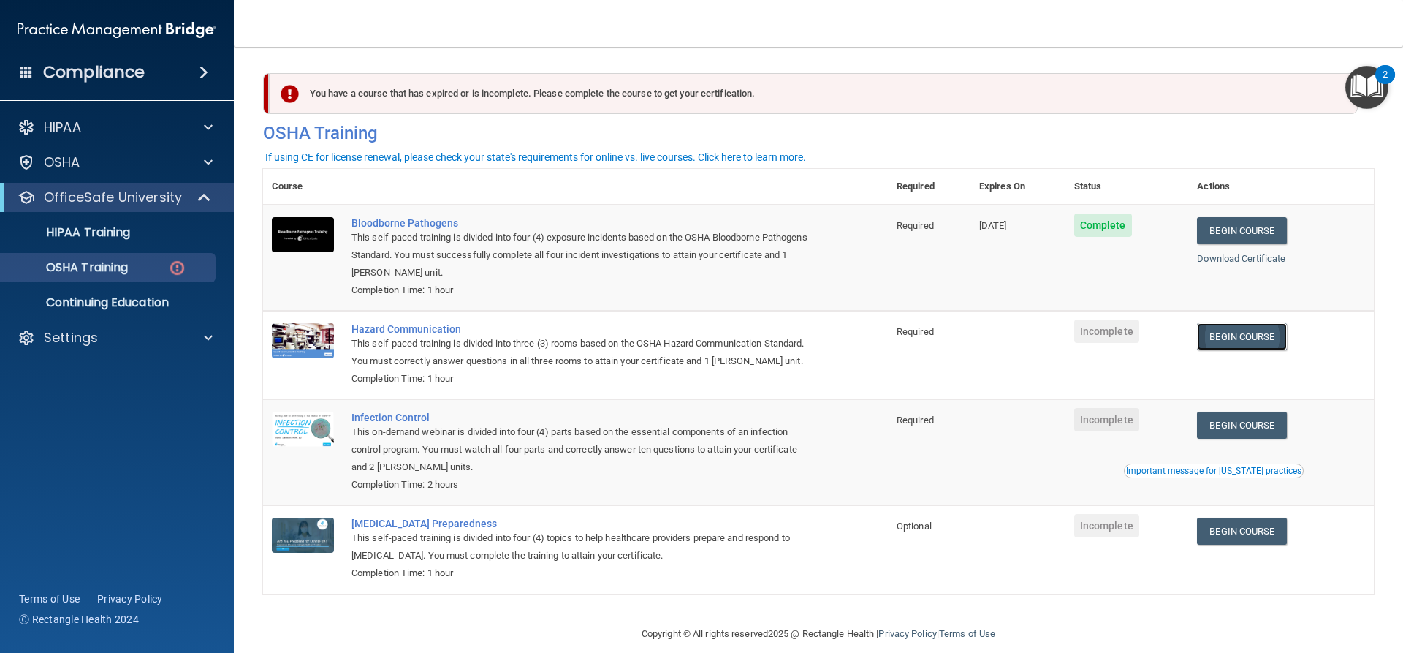
click at [1263, 343] on link "Begin Course" at bounding box center [1241, 336] width 89 height 27
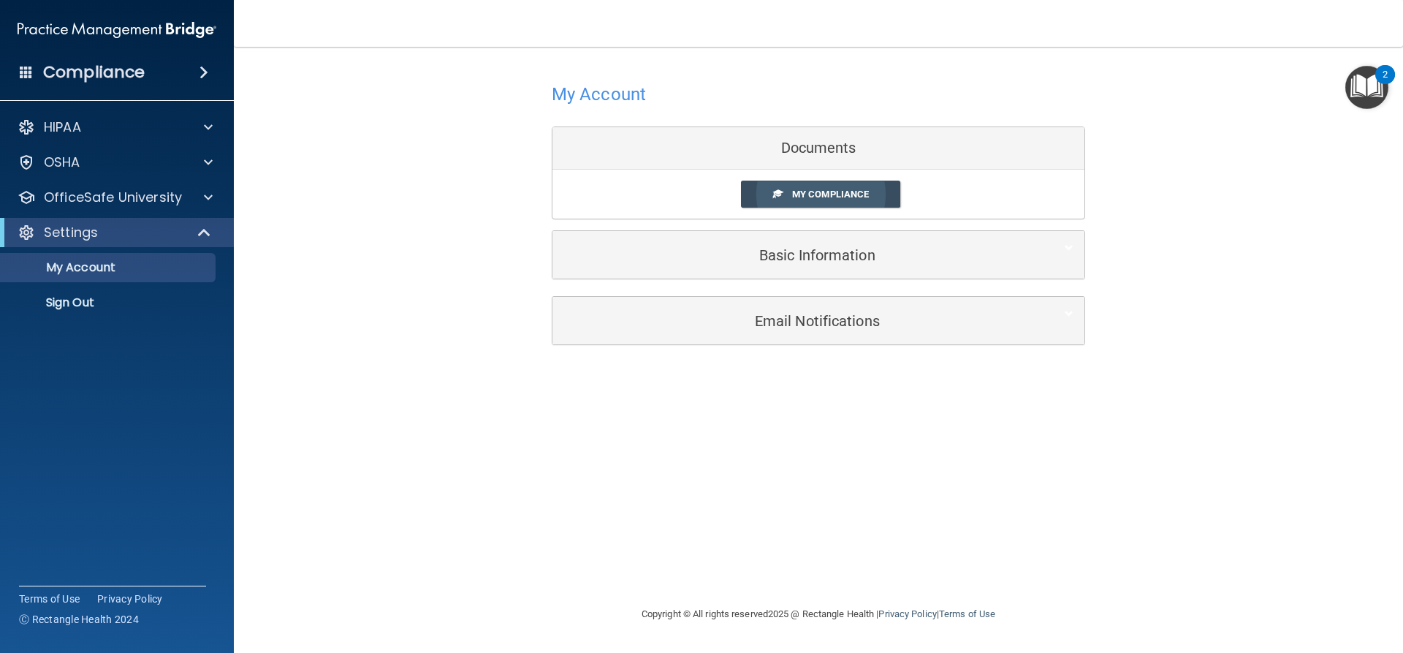
click at [803, 190] on span "My Compliance" at bounding box center [830, 194] width 77 height 11
click at [794, 199] on span "My Compliance" at bounding box center [830, 194] width 77 height 11
click at [794, 199] on body "Compliance HIPAA Documents and Policies Report an Incident Business Associates …" at bounding box center [701, 326] width 1403 height 653
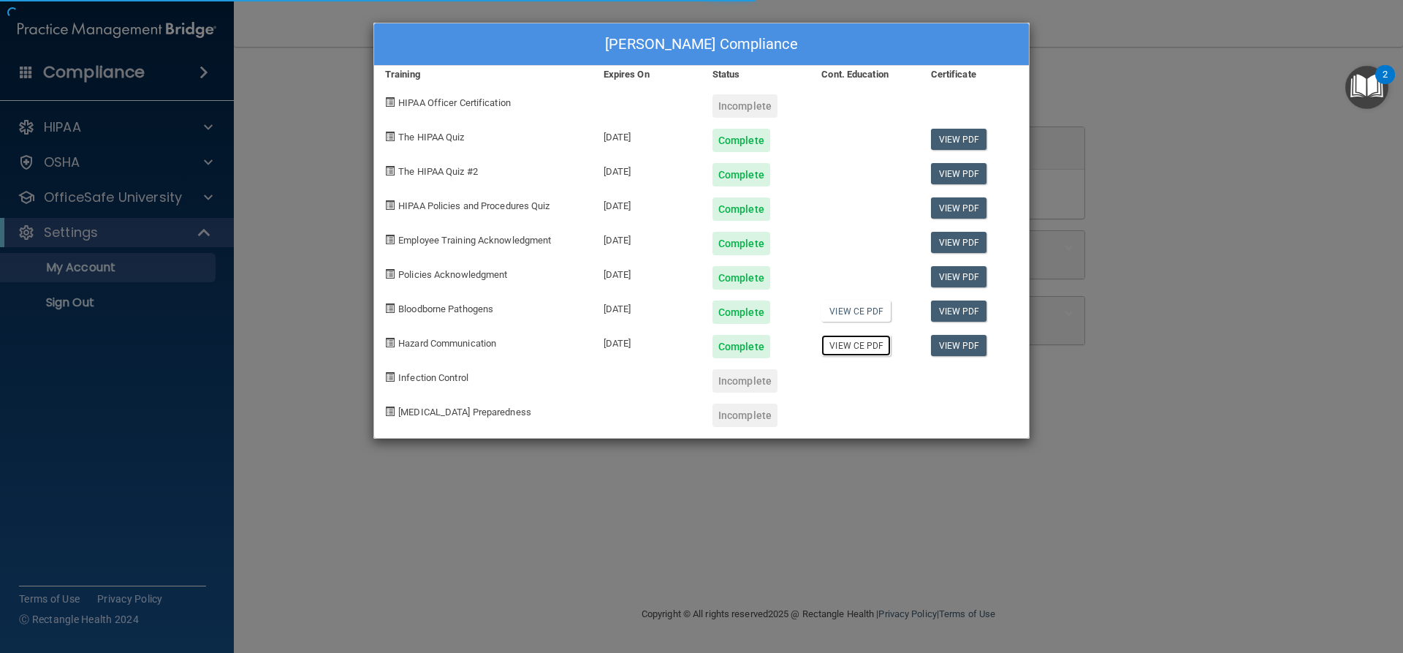
click at [861, 346] on link "View CE PDF" at bounding box center [855, 345] width 69 height 21
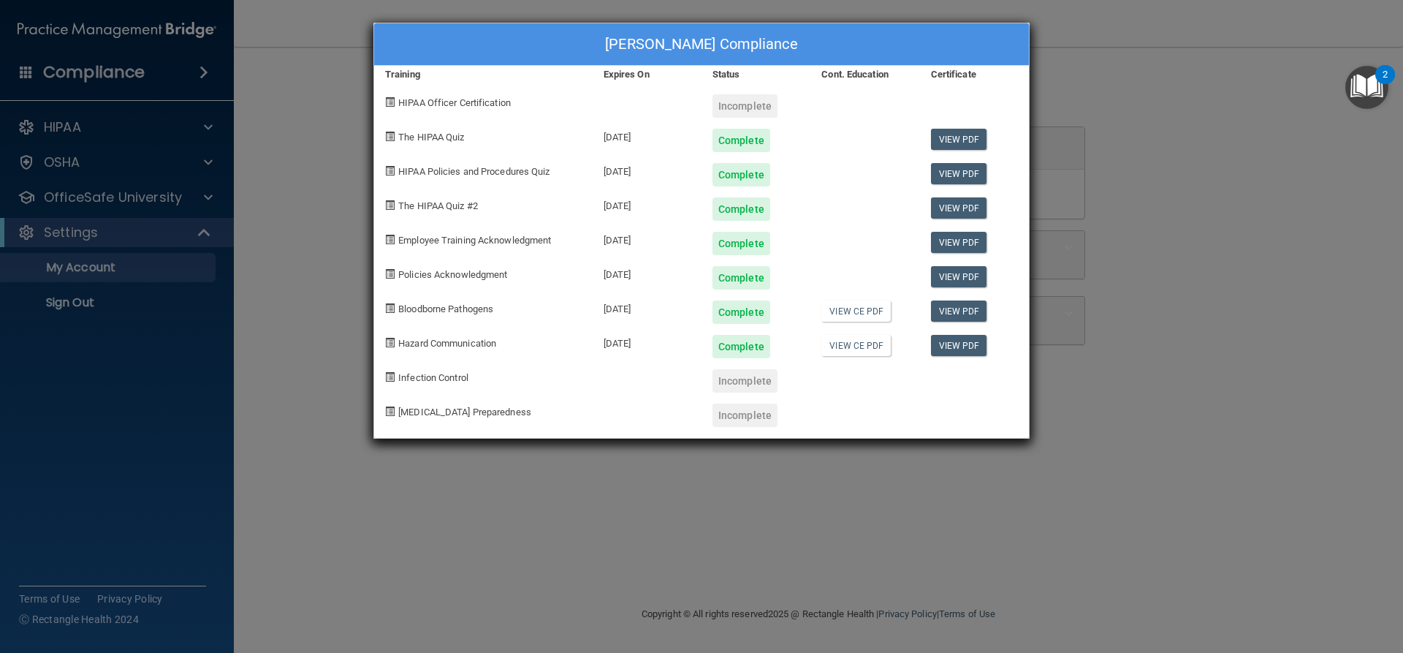
click at [750, 387] on div "Incomplete" at bounding box center [744, 380] width 65 height 23
click at [749, 386] on div "Incomplete" at bounding box center [744, 380] width 65 height 23
click at [739, 384] on div "Incomplete" at bounding box center [744, 380] width 65 height 23
click at [387, 377] on span at bounding box center [389, 376] width 9 height 9
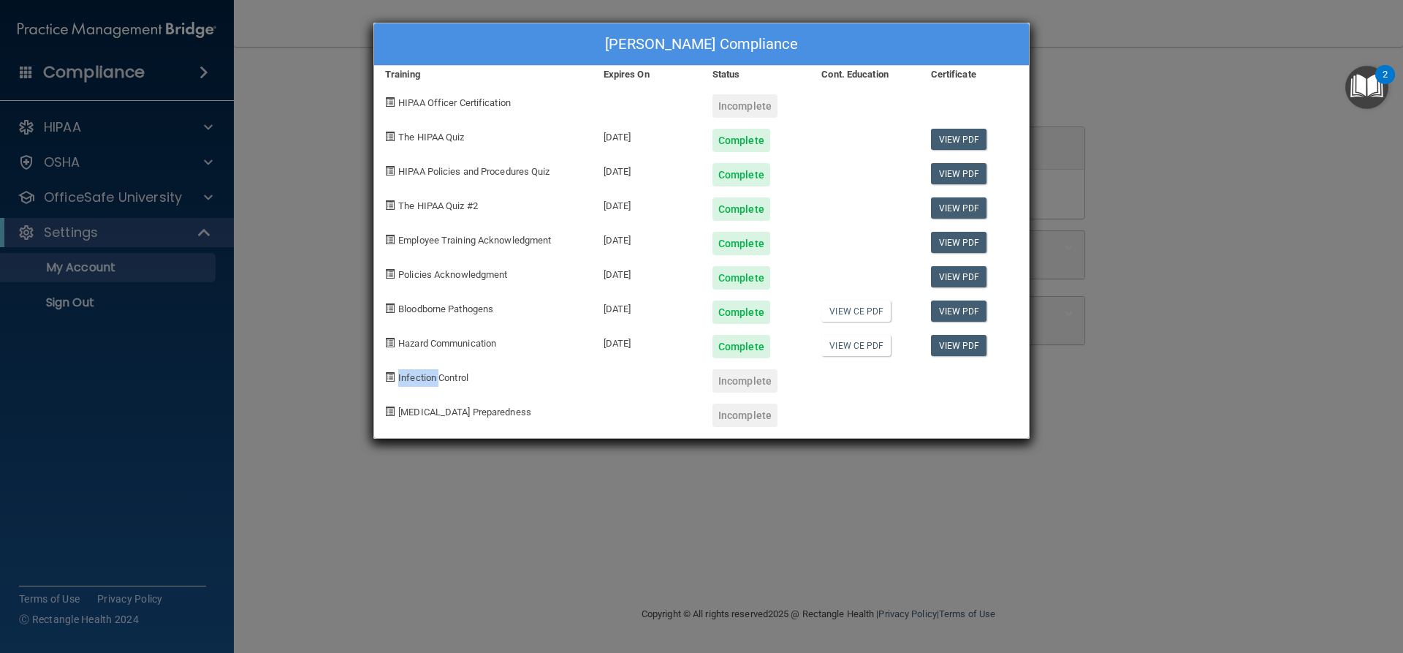
click at [387, 377] on span at bounding box center [389, 376] width 9 height 9
click at [392, 377] on span at bounding box center [389, 376] width 9 height 9
click at [205, 191] on div "[PERSON_NAME] Compliance Training Expires On Status Cont. Education Certificate…" at bounding box center [701, 326] width 1403 height 653
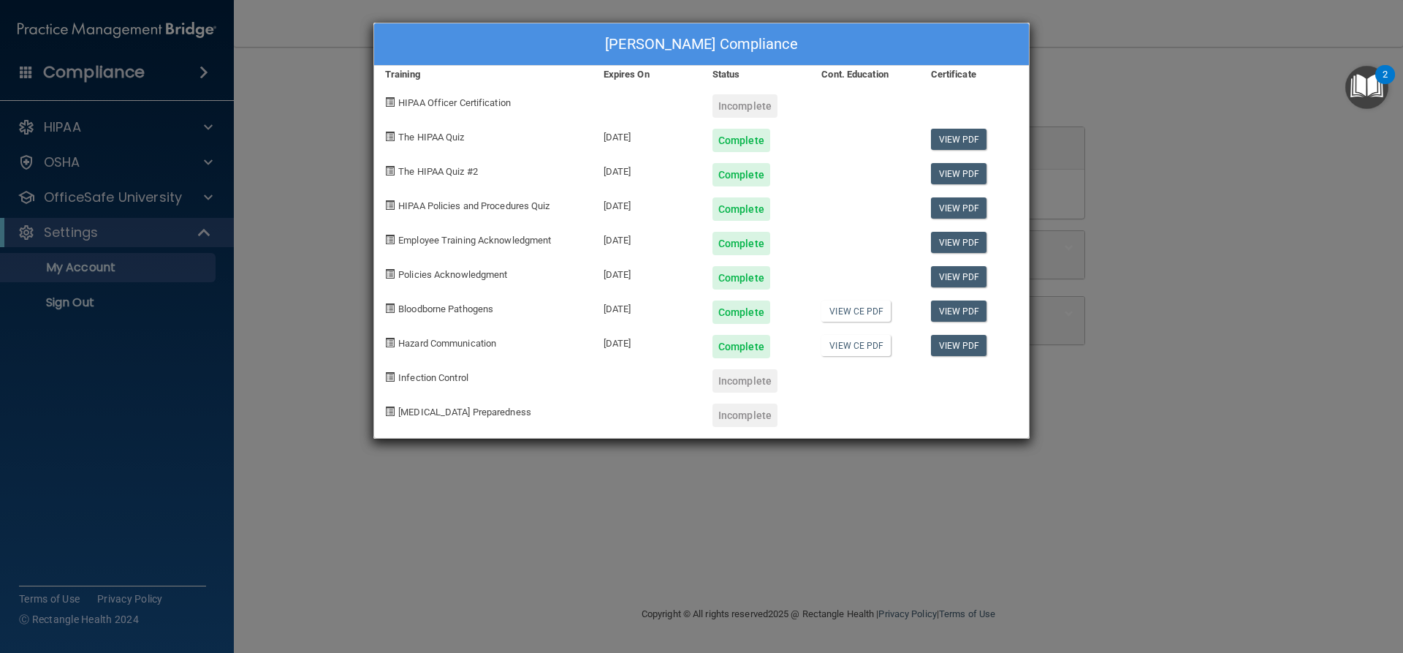
click at [743, 384] on div "Incomplete" at bounding box center [744, 380] width 65 height 23
click at [202, 197] on div "[PERSON_NAME] Compliance Training Expires On Status Cont. Education Certificate…" at bounding box center [701, 326] width 1403 height 653
click at [754, 416] on div "Incomplete" at bounding box center [744, 414] width 65 height 23
